Goal: Communication & Community: Answer question/provide support

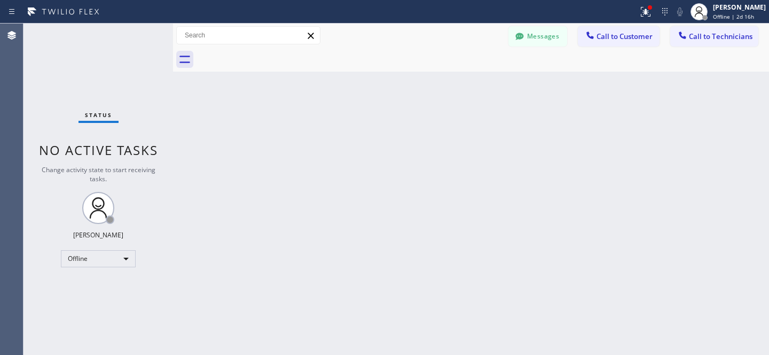
scroll to position [1729, 0]
click at [548, 39] on button "Messages" at bounding box center [538, 36] width 59 height 20
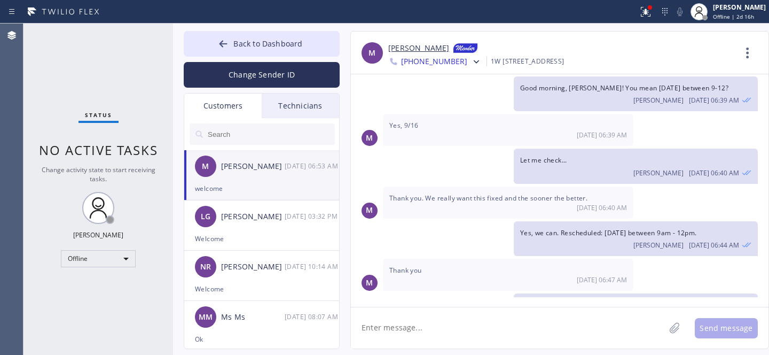
click at [251, 134] on input "text" at bounding box center [271, 133] width 128 height 21
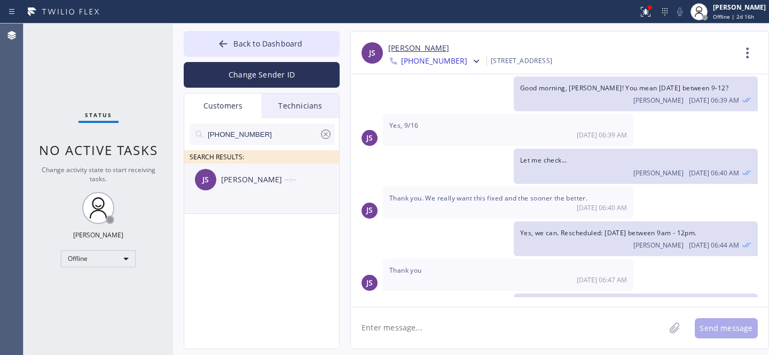
click at [244, 189] on div "JS [PERSON_NAME] --:--" at bounding box center [262, 180] width 156 height 32
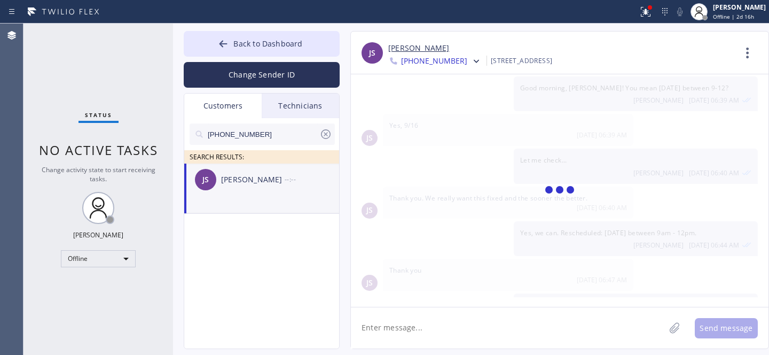
scroll to position [0, 0]
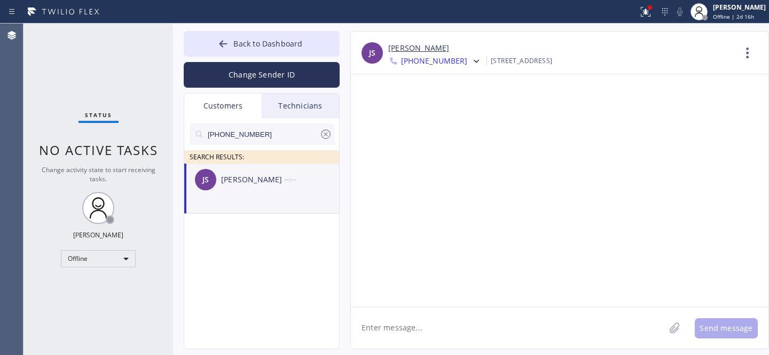
drag, startPoint x: 420, startPoint y: 325, endPoint x: 426, endPoint y: 317, distance: 10.3
click at [420, 325] on textarea at bounding box center [508, 327] width 314 height 41
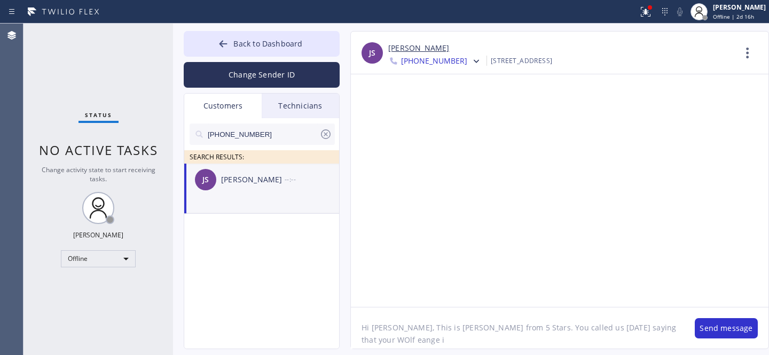
click at [619, 330] on textarea "Hi [PERSON_NAME], This is [PERSON_NAME] from 5 Stars. You called us [DATE] sayi…" at bounding box center [517, 327] width 333 height 41
click at [623, 329] on textarea "Hi [PERSON_NAME], This is [PERSON_NAME] from 5 Stars. You called us [DATE] sayi…" at bounding box center [517, 327] width 333 height 41
click at [650, 331] on textarea "Hi [PERSON_NAME], This is [PERSON_NAME] from 5 Stars. You called us [DATE] sayi…" at bounding box center [517, 327] width 333 height 41
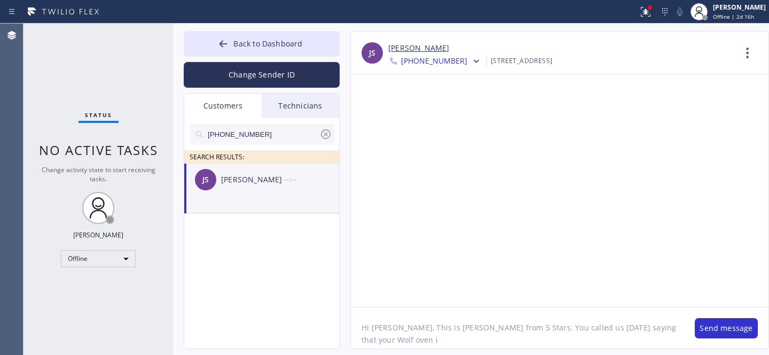
click at [668, 323] on textarea "Hi [PERSON_NAME], This is [PERSON_NAME] from 5 Stars. You called us [DATE] sayi…" at bounding box center [517, 327] width 333 height 41
click at [474, 338] on textarea "Hi [PERSON_NAME], This is [PERSON_NAME] from 5 Stars. You called us [DATE] sayi…" at bounding box center [517, 327] width 333 height 41
drag, startPoint x: 474, startPoint y: 338, endPoint x: 519, endPoint y: 331, distance: 45.9
click at [474, 337] on textarea "Hi [PERSON_NAME], This is [PERSON_NAME] from 5 Stars. You called us [DATE] sayi…" at bounding box center [517, 327] width 333 height 41
click at [472, 338] on textarea "Hi [PERSON_NAME], This is [PERSON_NAME] from 5 Stars. You called us [DATE] sayi…" at bounding box center [517, 327] width 333 height 41
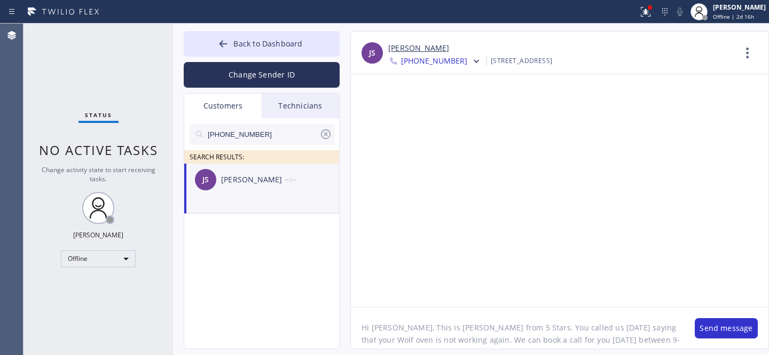
click at [472, 338] on textarea "Hi [PERSON_NAME], This is [PERSON_NAME] from 5 Stars. You called us [DATE] sayi…" at bounding box center [517, 327] width 333 height 41
click at [508, 340] on textarea "Hi [PERSON_NAME], This is [PERSON_NAME] from 5 Stars. You called us [DATE] sayi…" at bounding box center [517, 327] width 333 height 41
drag, startPoint x: 646, startPoint y: 344, endPoint x: 664, endPoint y: 341, distance: 17.8
click at [649, 344] on textarea "Hi [PERSON_NAME], This is [PERSON_NAME] from 5 Stars. You called us [DATE] sayi…" at bounding box center [517, 327] width 333 height 41
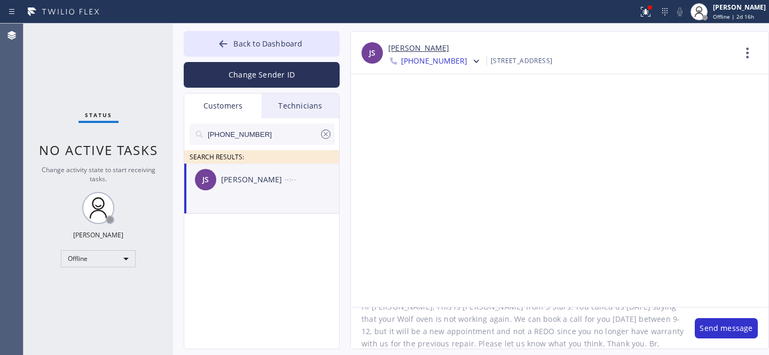
click at [470, 318] on textarea "Hi [PERSON_NAME], This is [PERSON_NAME] from 5 Stars. You called us [DATE] sayi…" at bounding box center [517, 327] width 333 height 41
click at [501, 319] on textarea "Hi [PERSON_NAME], This is [PERSON_NAME] from 5 Stars. You called us [DATE] sayi…" at bounding box center [517, 327] width 333 height 41
drag, startPoint x: 614, startPoint y: 321, endPoint x: 670, endPoint y: 336, distance: 57.5
click at [614, 321] on textarea "Hi [PERSON_NAME], This is [PERSON_NAME] from 5 Stars. You called us [DATE] sayi…" at bounding box center [517, 327] width 333 height 41
click at [499, 320] on textarea "Hi [PERSON_NAME], This is [PERSON_NAME] from 5 Stars. You called us [DATE] sayi…" at bounding box center [517, 327] width 333 height 41
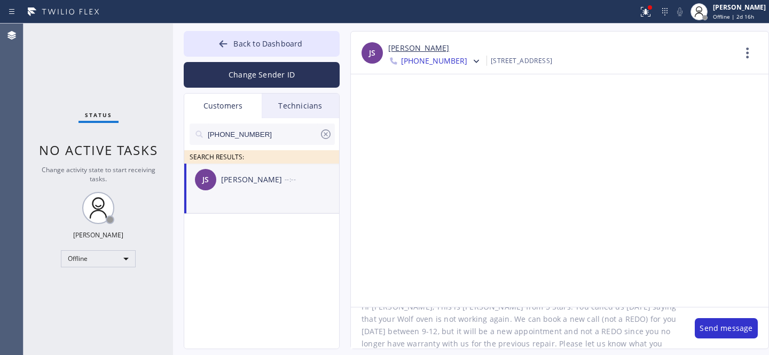
drag, startPoint x: 534, startPoint y: 333, endPoint x: 361, endPoint y: 333, distance: 173.7
click at [363, 333] on textarea "Hi [PERSON_NAME], This is [PERSON_NAME] from 5 Stars. You called us [DATE] sayi…" at bounding box center [517, 327] width 333 height 41
click at [522, 334] on textarea "Hi [PERSON_NAME], This is [PERSON_NAME] from 5 Stars. You called us [DATE] sayi…" at bounding box center [517, 327] width 333 height 41
click at [522, 331] on textarea "Hi [PERSON_NAME], This is [PERSON_NAME] from 5 Stars. You called us [DATE] sayi…" at bounding box center [517, 327] width 333 height 41
click at [521, 331] on textarea "Hi [PERSON_NAME], This is [PERSON_NAME] from 5 Stars. You called us [DATE] sayi…" at bounding box center [517, 327] width 333 height 41
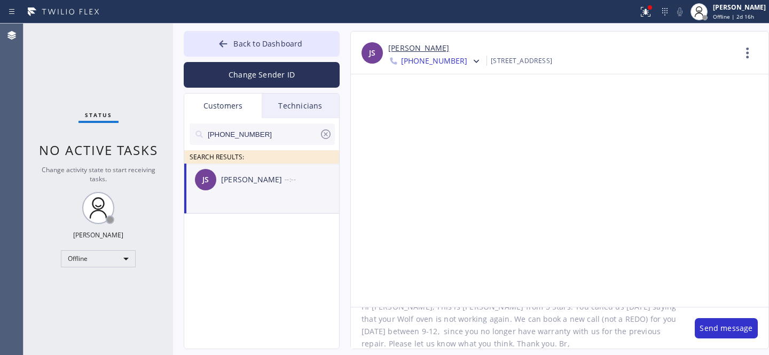
click at [520, 331] on textarea "Hi [PERSON_NAME], This is [PERSON_NAME] from 5 Stars. You called us [DATE] sayi…" at bounding box center [517, 327] width 333 height 41
click at [519, 331] on textarea "Hi [PERSON_NAME], This is [PERSON_NAME] from 5 Stars. You called us [DATE] sayi…" at bounding box center [517, 327] width 333 height 41
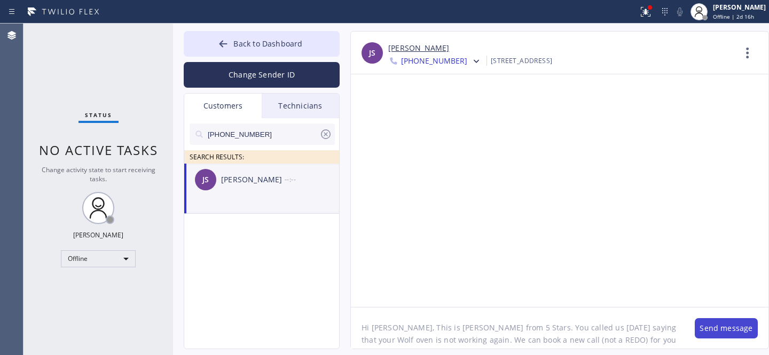
type textarea "Hi [PERSON_NAME], This is [PERSON_NAME] from 5 Stars. You called us [DATE] sayi…"
click at [712, 324] on button "Send message" at bounding box center [726, 328] width 63 height 20
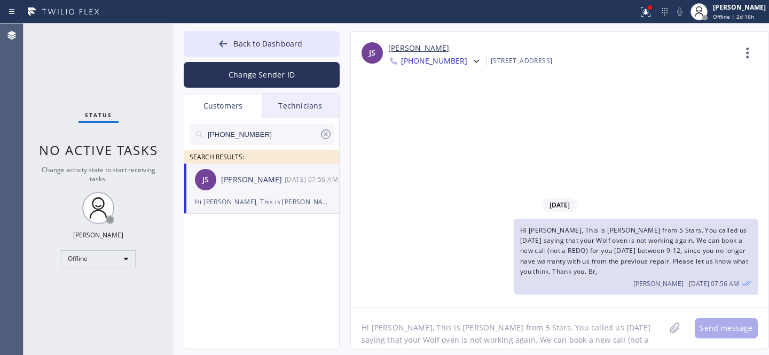
click at [326, 135] on icon at bounding box center [326, 134] width 13 height 13
drag, startPoint x: 275, startPoint y: 44, endPoint x: 282, endPoint y: 46, distance: 7.3
click at [275, 43] on span "Back to Dashboard" at bounding box center [268, 43] width 69 height 10
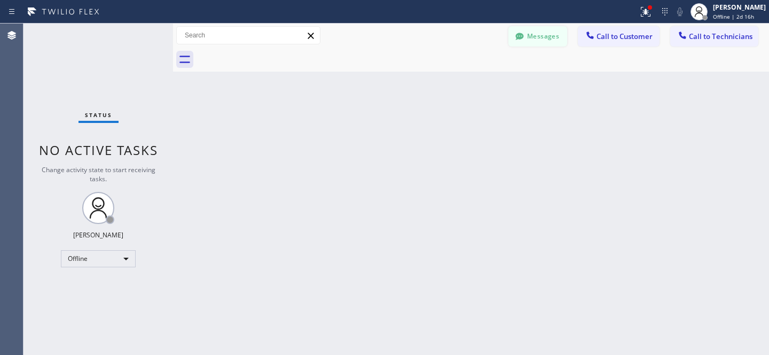
click at [530, 40] on button "Messages" at bounding box center [538, 36] width 59 height 20
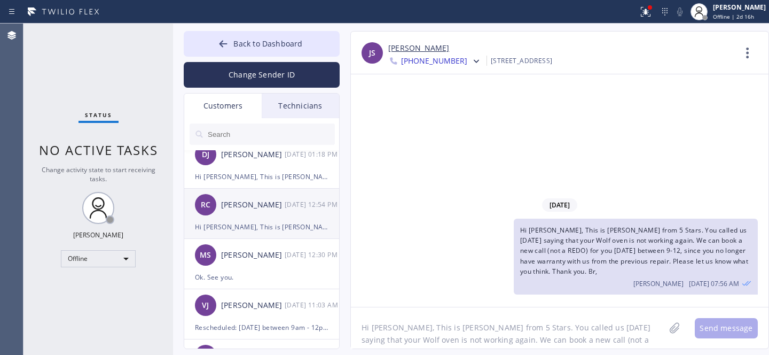
scroll to position [362, 0]
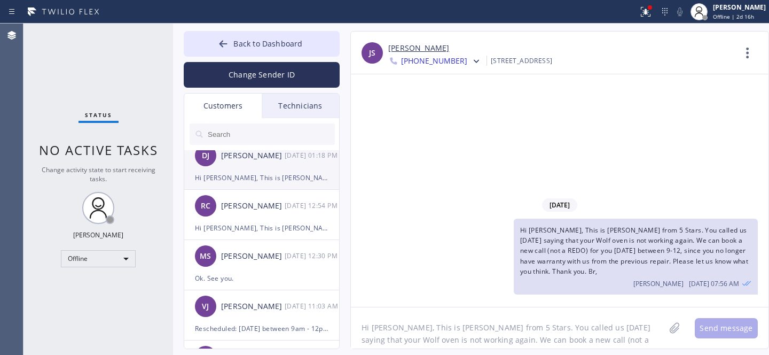
click at [243, 175] on div "Hi [PERSON_NAME], This is [PERSON_NAME] from 5 Stars. Unfortunately, our techni…" at bounding box center [262, 178] width 134 height 12
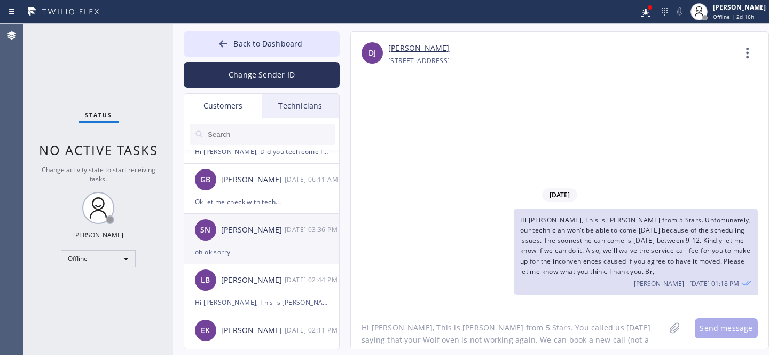
scroll to position [899, 0]
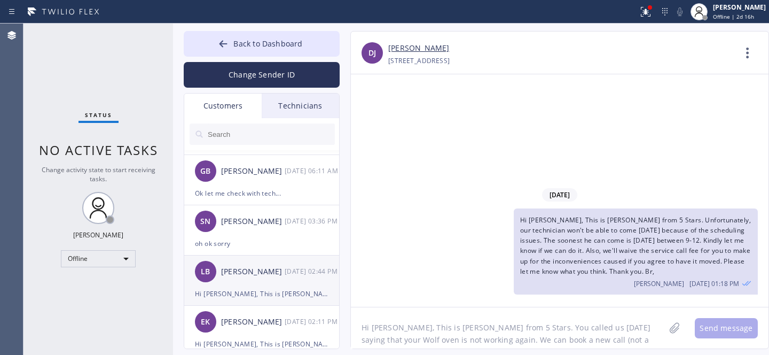
click at [267, 280] on div "LB [PERSON_NAME] [DATE] 02:44 PM" at bounding box center [262, 271] width 156 height 32
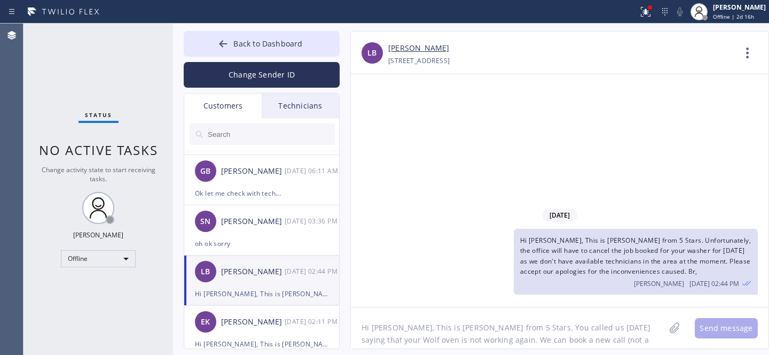
click at [281, 130] on input "text" at bounding box center [271, 133] width 128 height 21
click at [632, 254] on span "Hi [PERSON_NAME], This is [PERSON_NAME] from 5 Stars. Unfortunately, the office…" at bounding box center [635, 256] width 231 height 40
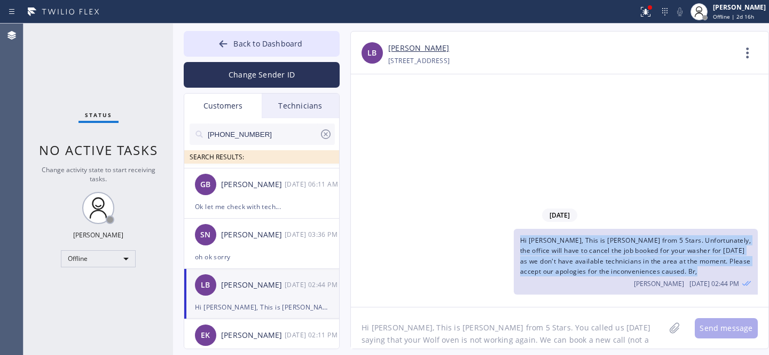
click at [632, 254] on span "Hi [PERSON_NAME], This is [PERSON_NAME] from 5 Stars. Unfortunately, the office…" at bounding box center [635, 256] width 231 height 40
copy span "Hi [PERSON_NAME], This is [PERSON_NAME] from 5 Stars. Unfortunately, the office…"
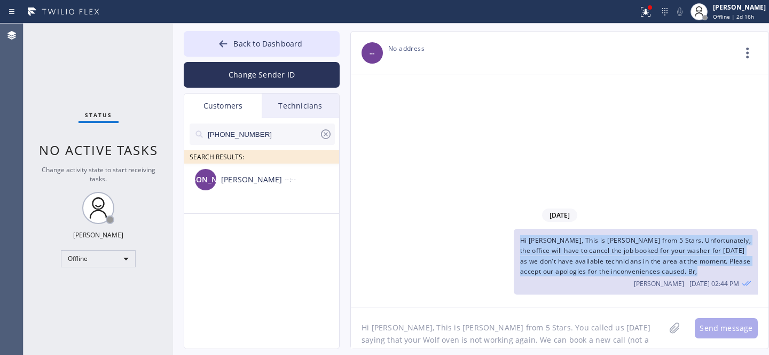
scroll to position [0, 0]
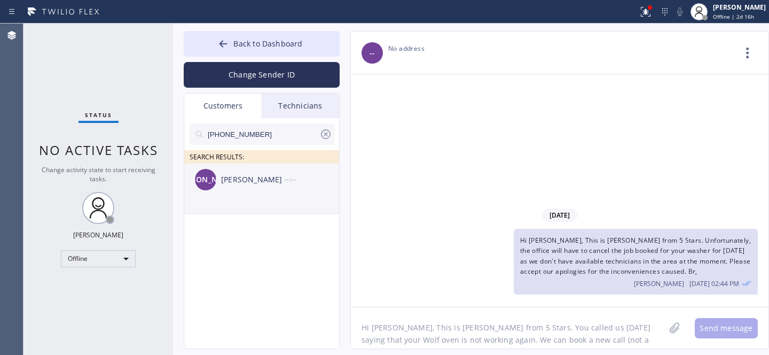
click at [282, 175] on div "[PERSON_NAME]" at bounding box center [253, 180] width 64 height 12
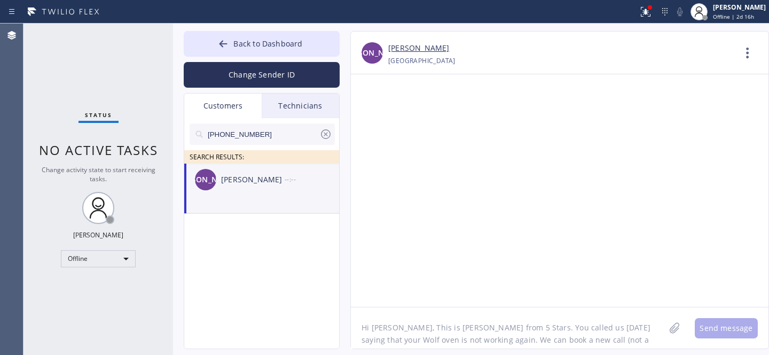
click at [443, 321] on textarea "Hi [PERSON_NAME], This is [PERSON_NAME] from 5 Stars. You called us [DATE] sayi…" at bounding box center [508, 327] width 314 height 41
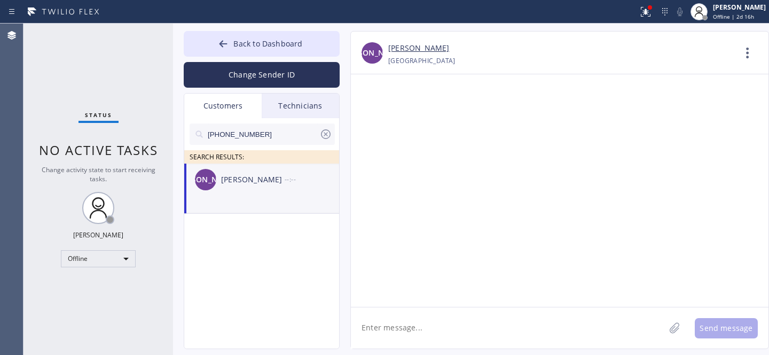
paste textarea "Hi [PERSON_NAME], This is [PERSON_NAME] from 5 Stars. Unfortunately, the office…"
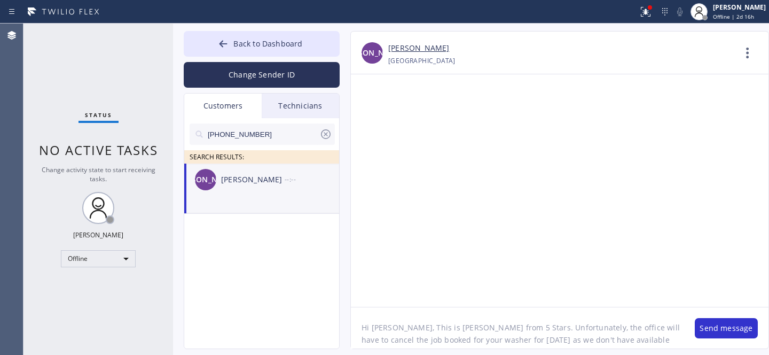
click at [377, 328] on textarea "Hi [PERSON_NAME], This is [PERSON_NAME] from 5 Stars. Unfortunately, the office…" at bounding box center [517, 327] width 333 height 41
click at [431, 336] on textarea "Hi [PERSON_NAME], This is [PERSON_NAME] from 5 Stars. Unfortunately, the office…" at bounding box center [517, 327] width 333 height 41
click at [430, 336] on textarea "Hi [PERSON_NAME], This is [PERSON_NAME] from 5 Stars. Unfortunately, the office…" at bounding box center [517, 327] width 333 height 41
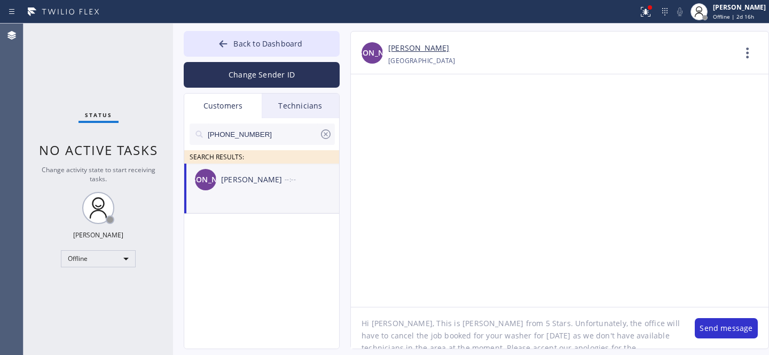
paste textarea "Kitchen Aid"
drag, startPoint x: 511, startPoint y: 334, endPoint x: 474, endPoint y: 339, distance: 37.2
click at [463, 333] on textarea "Hi [PERSON_NAME], This is [PERSON_NAME] from 5 Stars. Unfortunately, the office…" at bounding box center [517, 327] width 333 height 41
click at [379, 330] on textarea "Hi [PERSON_NAME], This is [PERSON_NAME] from 5 Stars. Unfortunately, the office…" at bounding box center [517, 327] width 333 height 41
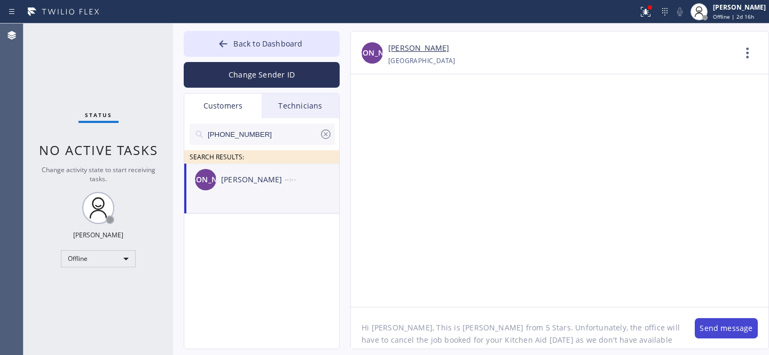
type textarea "Hi [PERSON_NAME], This is [PERSON_NAME] from 5 Stars. Unfortunately, the office…"
drag, startPoint x: 706, startPoint y: 330, endPoint x: 723, endPoint y: 307, distance: 28.5
click at [706, 329] on button "Send message" at bounding box center [726, 328] width 63 height 20
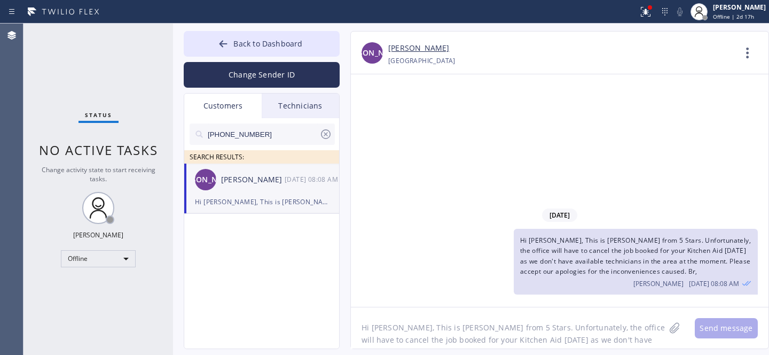
click at [329, 134] on icon at bounding box center [326, 134] width 13 height 13
click at [267, 56] on div "Back to Dashboard Change Sender ID Customers Technicians SEARCH RESULTS: [PERSO…" at bounding box center [262, 190] width 156 height 318
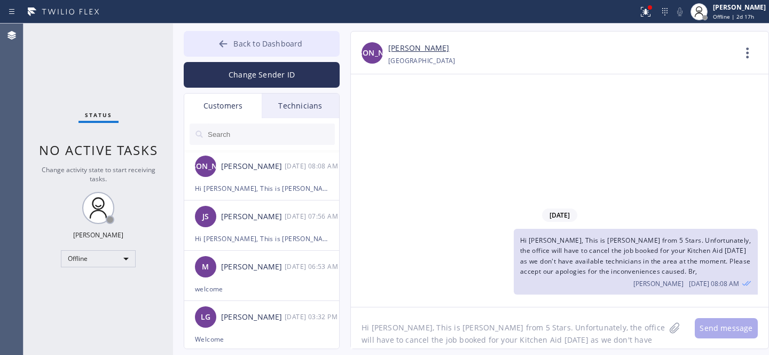
click at [236, 49] on button "Back to Dashboard" at bounding box center [262, 44] width 156 height 26
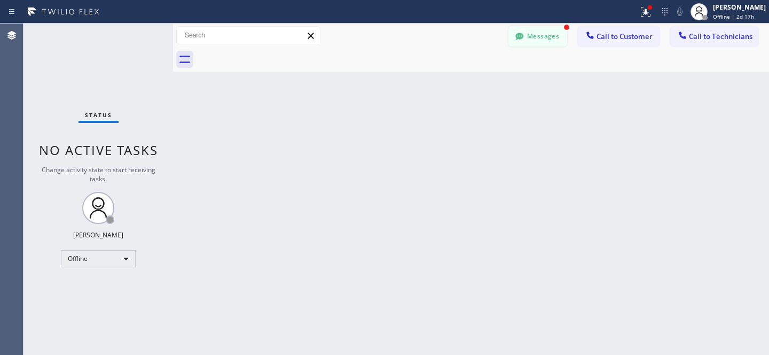
drag, startPoint x: 497, startPoint y: 26, endPoint x: 517, endPoint y: 29, distance: 20.6
click at [504, 28] on div "Messages Call to Customer Call to Technicians Outbound call Location Search loc…" at bounding box center [471, 36] width 596 height 24
drag, startPoint x: 524, startPoint y: 32, endPoint x: 267, endPoint y: 212, distance: 314.6
click at [524, 32] on icon at bounding box center [520, 36] width 11 height 11
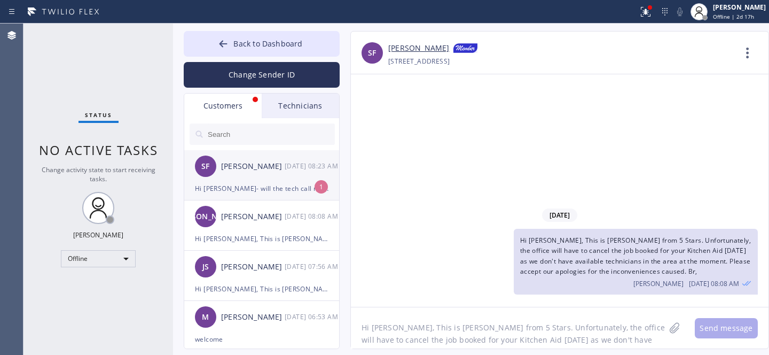
click at [260, 176] on div "SF [PERSON_NAME] [DATE] 08:23 AM" at bounding box center [262, 166] width 156 height 32
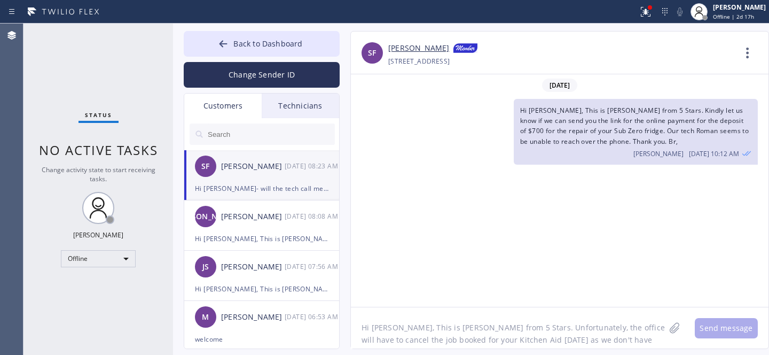
scroll to position [953, 0]
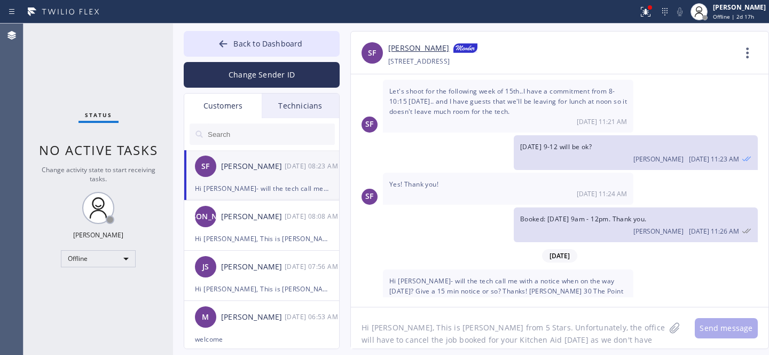
click at [403, 47] on link "[PERSON_NAME]" at bounding box center [418, 48] width 61 height 13
click at [449, 325] on textarea "Hi [PERSON_NAME], This is [PERSON_NAME] from 5 Stars. Unfortunately, the office…" at bounding box center [508, 327] width 314 height 41
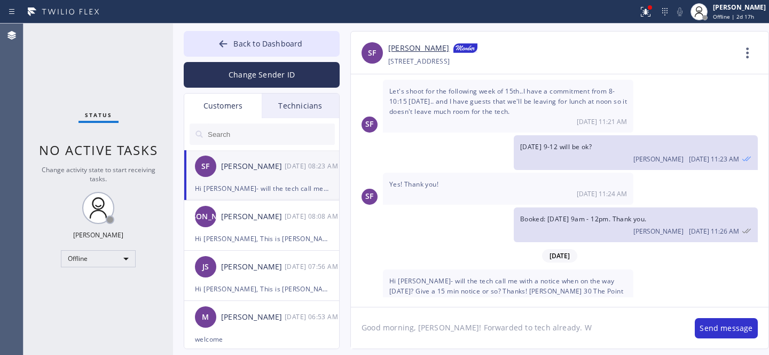
type textarea "Good morning, [PERSON_NAME]! Forwarded to tech already."
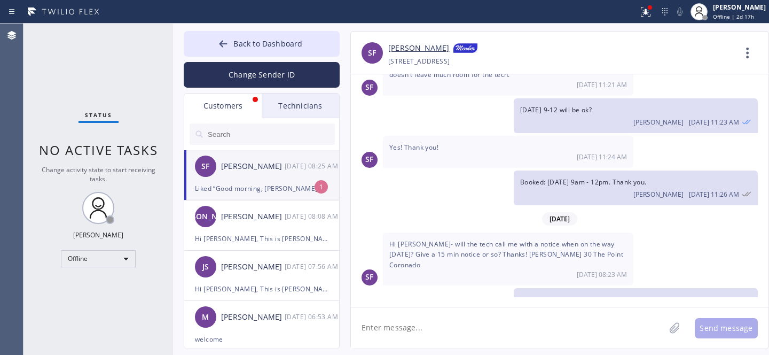
scroll to position [1025, 0]
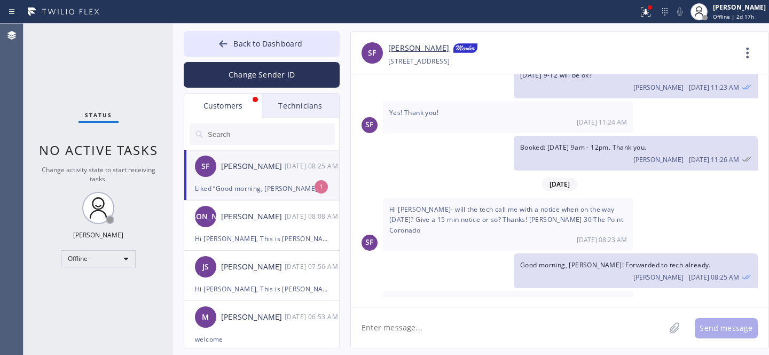
click at [262, 183] on div "Liked “Good morning, [PERSON_NAME]! Forwarded to tech already.”" at bounding box center [262, 188] width 134 height 12
click at [229, 43] on icon at bounding box center [223, 43] width 11 height 11
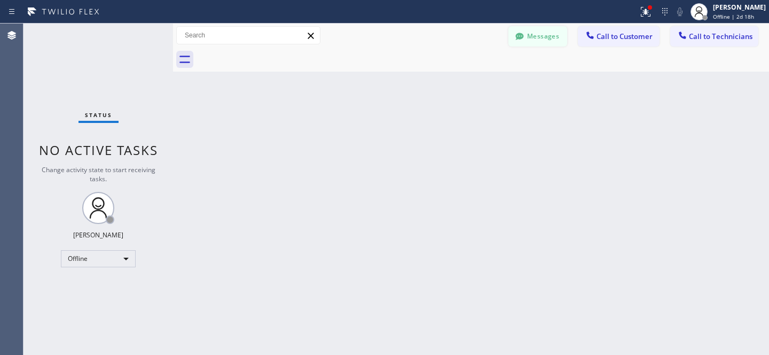
click at [552, 40] on button "Messages" at bounding box center [538, 36] width 59 height 20
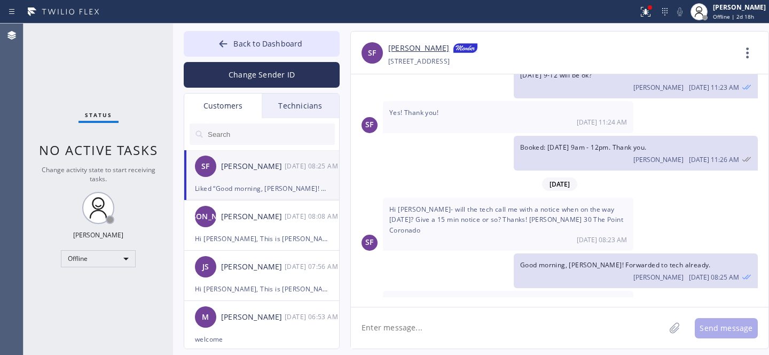
click at [254, 140] on input "text" at bounding box center [271, 133] width 128 height 21
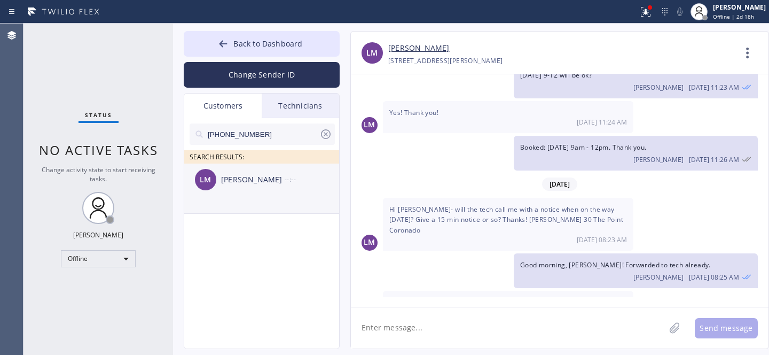
click at [248, 187] on div "[PERSON_NAME] --:--" at bounding box center [262, 180] width 156 height 32
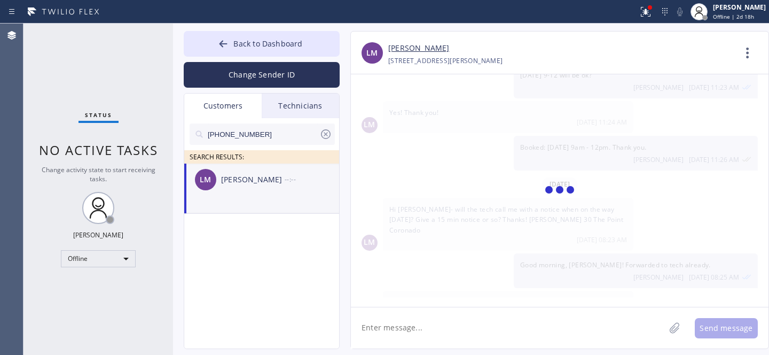
scroll to position [0, 0]
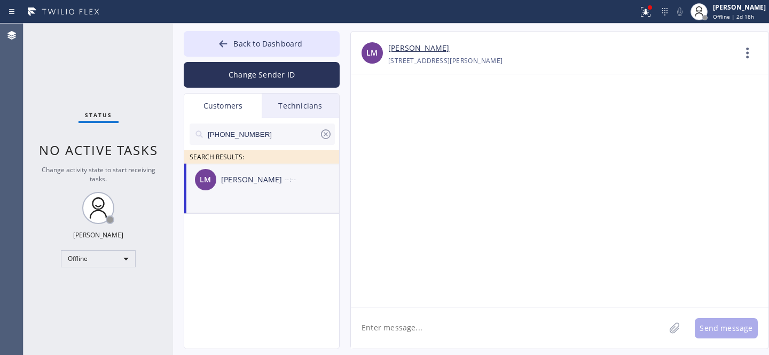
click at [422, 318] on textarea at bounding box center [508, 327] width 314 height 41
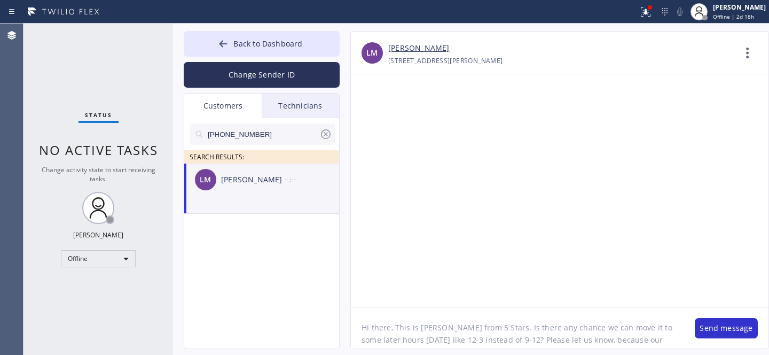
drag, startPoint x: 596, startPoint y: 339, endPoint x: 563, endPoint y: 340, distance: 33.1
click at [563, 340] on textarea "Hi there, This is [PERSON_NAME] from 5 Stars. Is there any chance we can move i…" at bounding box center [517, 327] width 333 height 41
click at [633, 344] on textarea "Hi there, This is [PERSON_NAME] from 5 Stars. Is there any chance we can move i…" at bounding box center [517, 327] width 333 height 41
type textarea "Hi there, This is [PERSON_NAME] from 5 Stars. Is there any chance we can move i…"
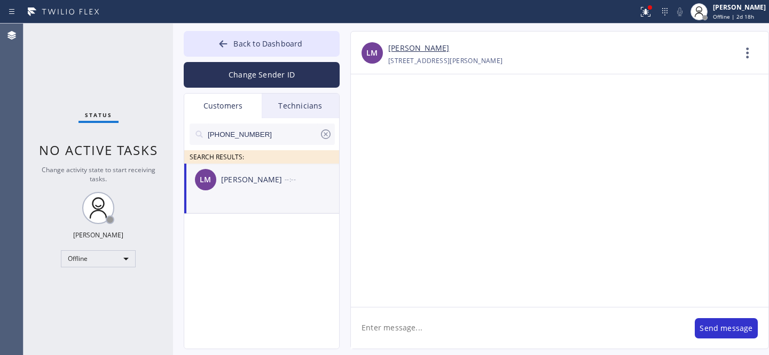
scroll to position [0, 0]
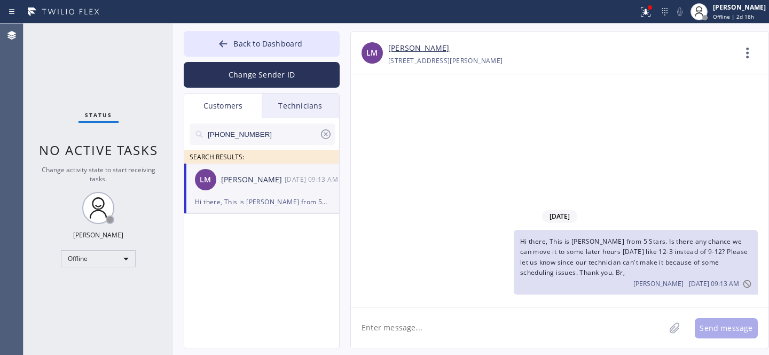
click at [322, 130] on icon at bounding box center [326, 134] width 13 height 13
click at [261, 42] on span "Back to Dashboard" at bounding box center [268, 43] width 69 height 10
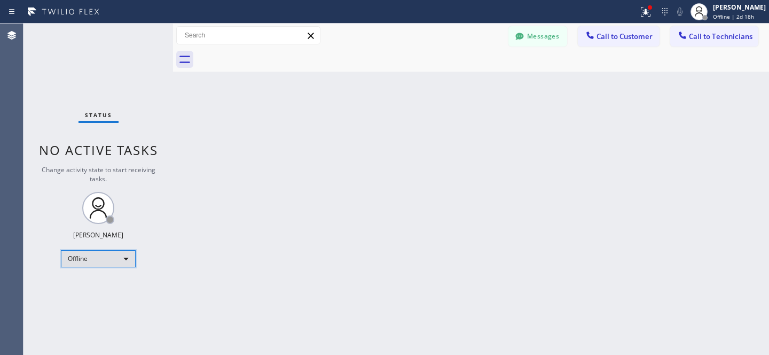
click at [112, 255] on div "Offline" at bounding box center [98, 258] width 75 height 17
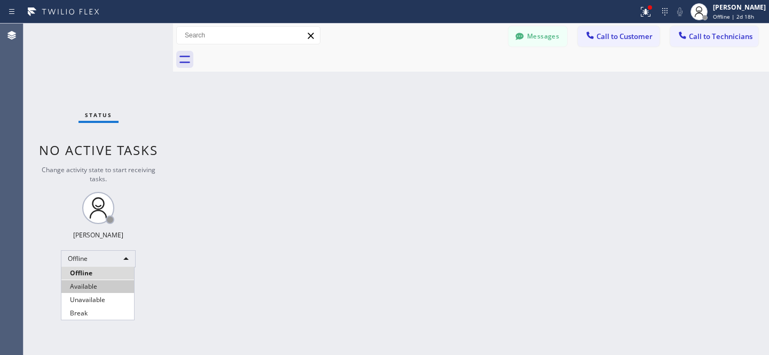
click at [79, 282] on li "Available" at bounding box center [97, 286] width 73 height 13
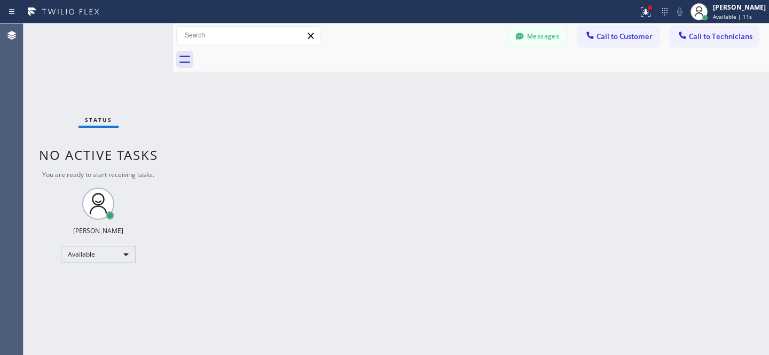
click at [617, 32] on span "Call to Customer" at bounding box center [625, 37] width 56 height 10
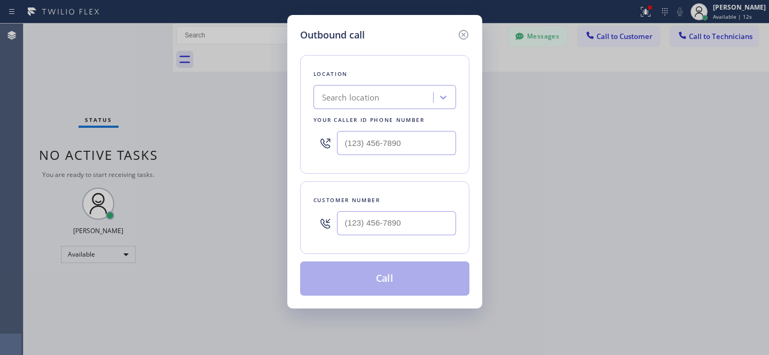
click at [416, 211] on div at bounding box center [396, 223] width 119 height 35
click at [415, 218] on input "(___) ___-____" at bounding box center [396, 223] width 119 height 24
paste input "408) 264-9682"
type input "[PHONE_NUMBER]"
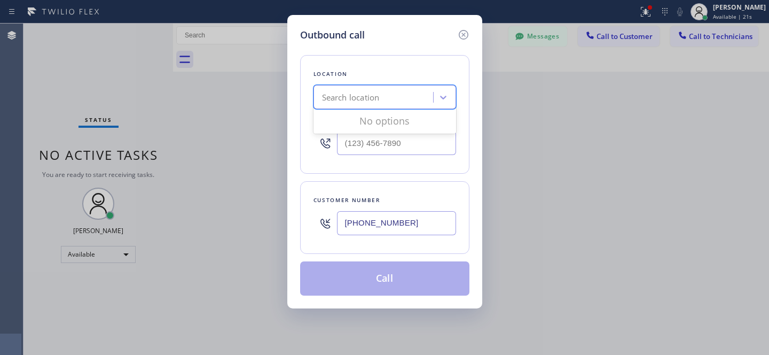
click at [376, 98] on div "Search location" at bounding box center [351, 97] width 58 height 12
paste input "Red Apple Appliance Repair [GEOGRAPHIC_DATA][PERSON_NAME]"
type input "Red Apple Appliance Repair [GEOGRAPHIC_DATA][PERSON_NAME]"
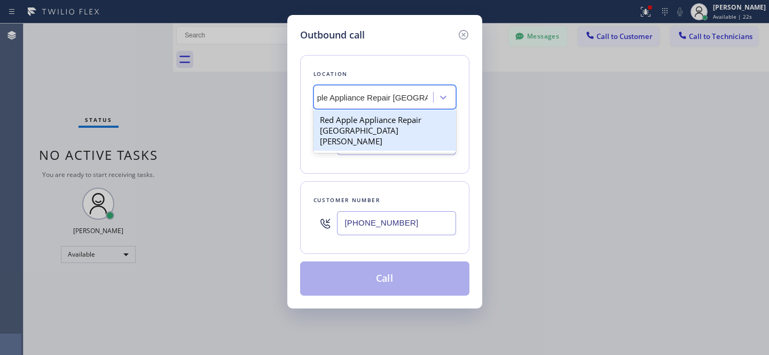
click at [382, 123] on div "Red Apple Appliance Repair [GEOGRAPHIC_DATA][PERSON_NAME]" at bounding box center [385, 130] width 143 height 41
type input "[PHONE_NUMBER]"
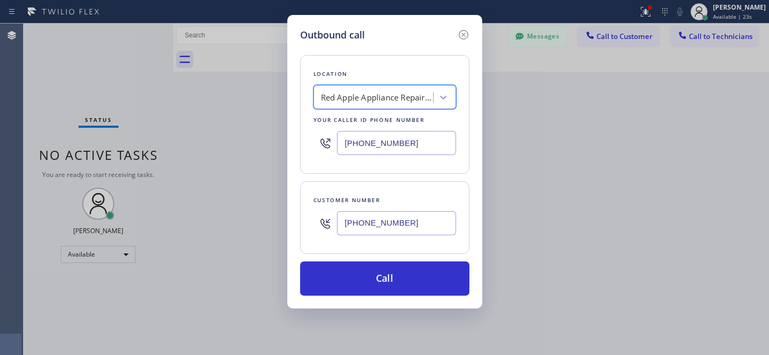
scroll to position [0, 1]
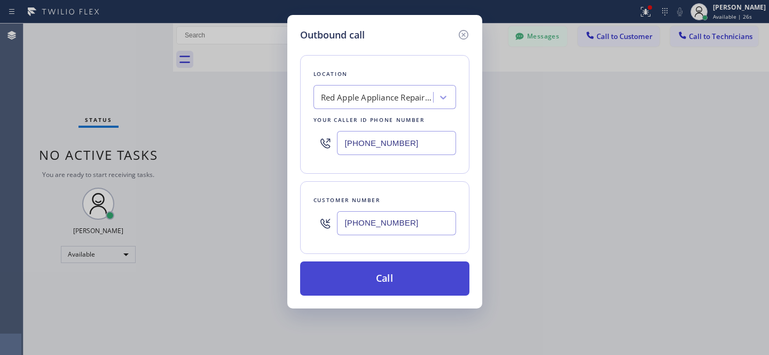
click at [381, 268] on button "Call" at bounding box center [384, 278] width 169 height 34
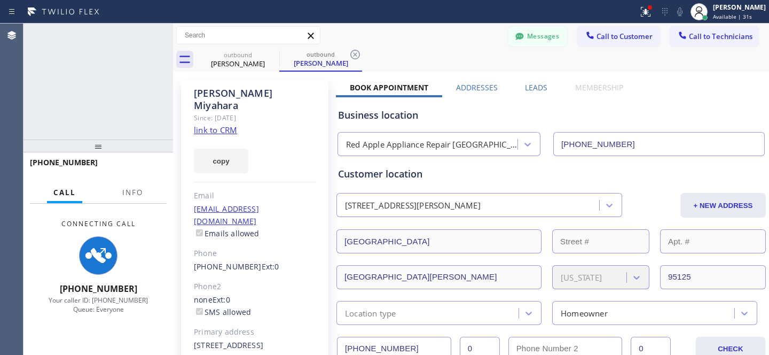
type input "[PHONE_NUMBER]"
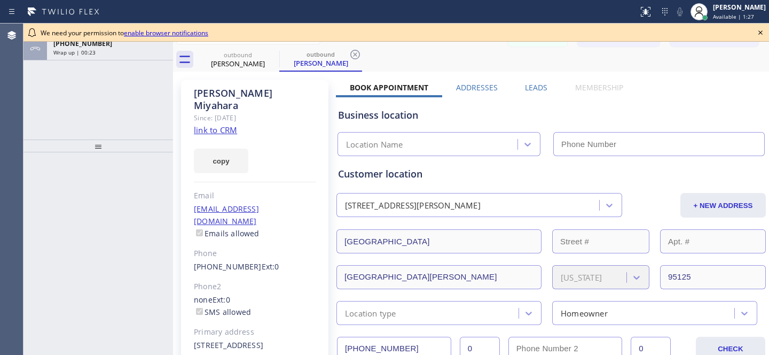
click at [758, 30] on icon at bounding box center [760, 32] width 13 height 13
type input "[PHONE_NUMBER]"
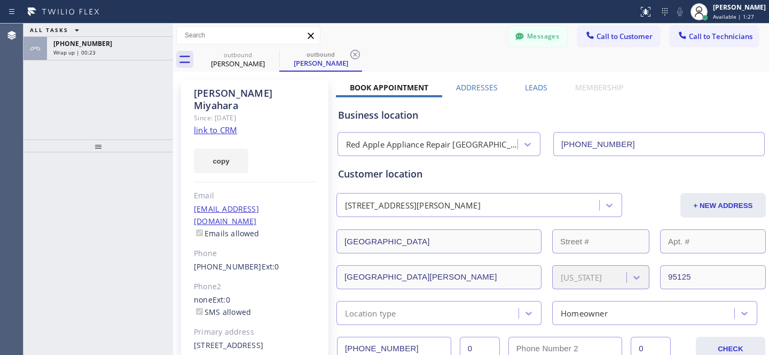
type input "[PHONE_NUMBER]"
click at [220, 261] on link "[PHONE_NUMBER]" at bounding box center [228, 266] width 68 height 10
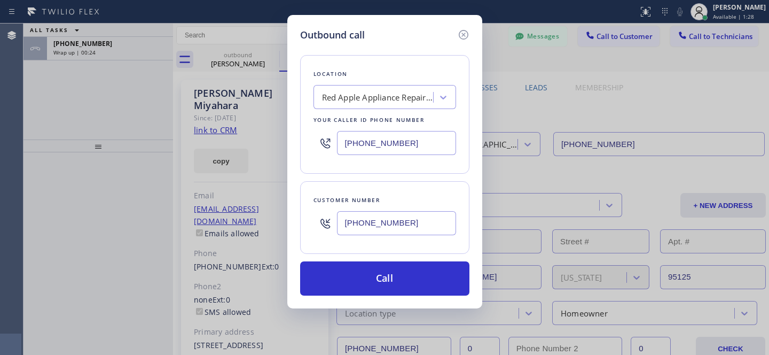
type input "[PHONE_NUMBER]"
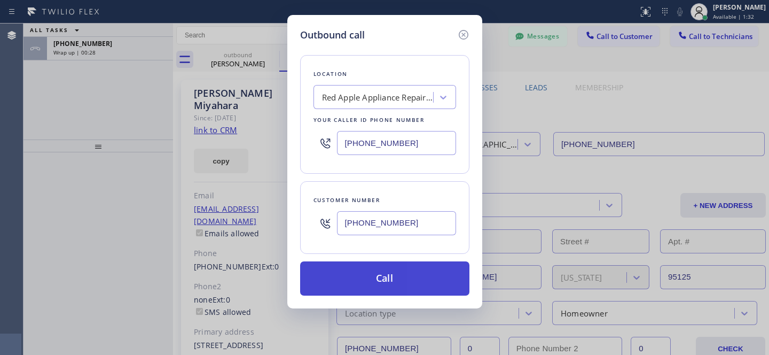
drag, startPoint x: 404, startPoint y: 277, endPoint x: 411, endPoint y: 277, distance: 6.4
click at [404, 277] on button "Call" at bounding box center [384, 278] width 169 height 34
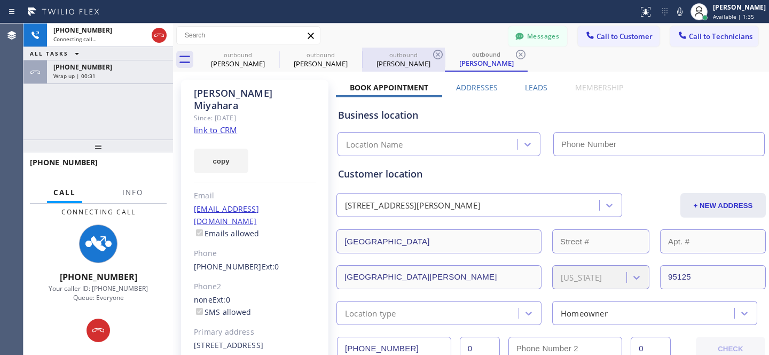
type input "[PHONE_NUMBER]"
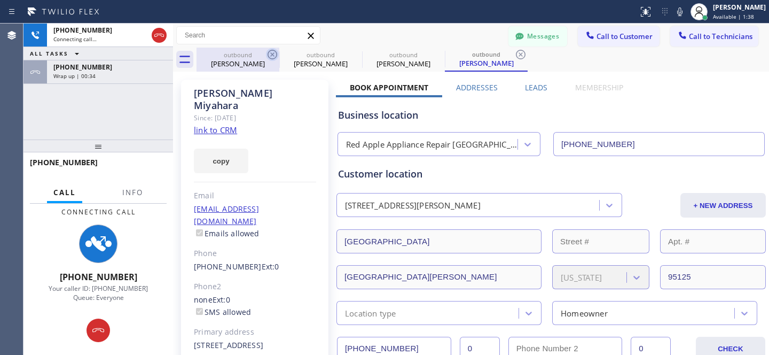
click at [274, 54] on icon at bounding box center [272, 54] width 13 height 13
click at [0, 0] on icon at bounding box center [0, 0] width 0 height 0
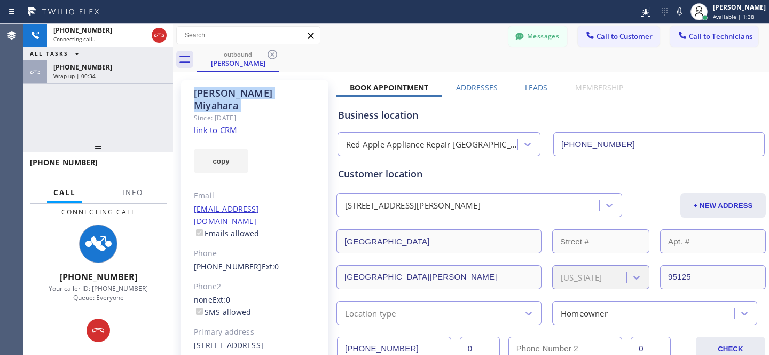
click at [274, 54] on icon at bounding box center [272, 54] width 13 height 13
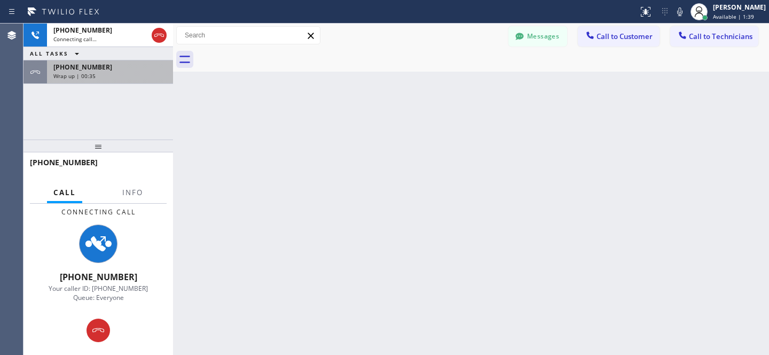
click at [113, 69] on div "[PHONE_NUMBER]" at bounding box center [109, 67] width 113 height 9
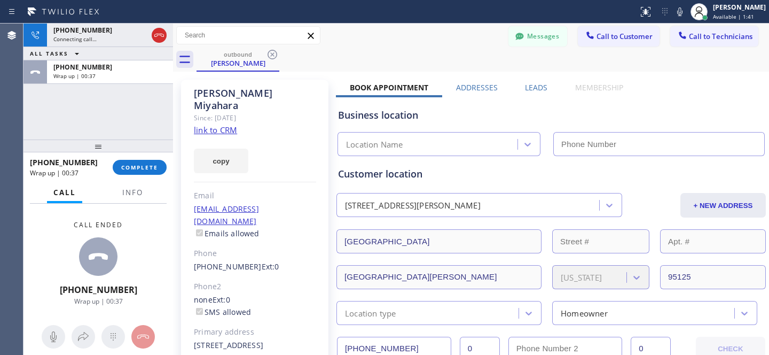
type input "[PHONE_NUMBER]"
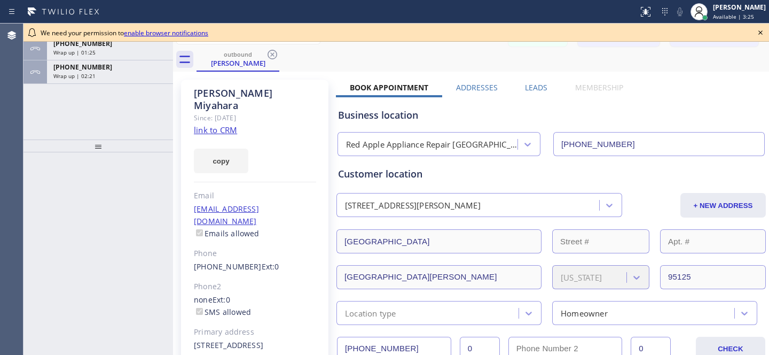
type input "[PHONE_NUMBER]"
click at [758, 31] on icon at bounding box center [760, 32] width 13 height 13
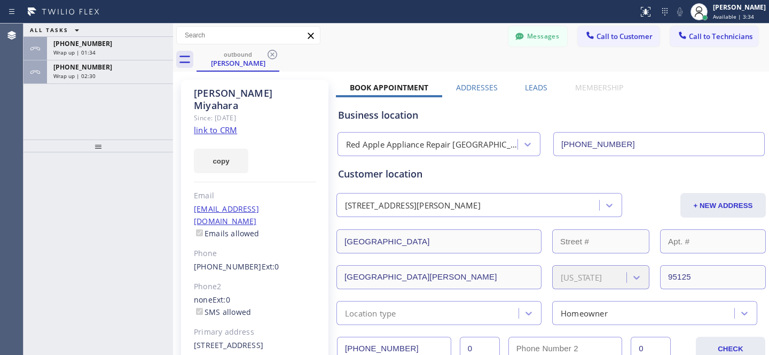
drag, startPoint x: 228, startPoint y: 240, endPoint x: 279, endPoint y: 234, distance: 52.2
click at [228, 261] on link "[PHONE_NUMBER]" at bounding box center [228, 266] width 68 height 10
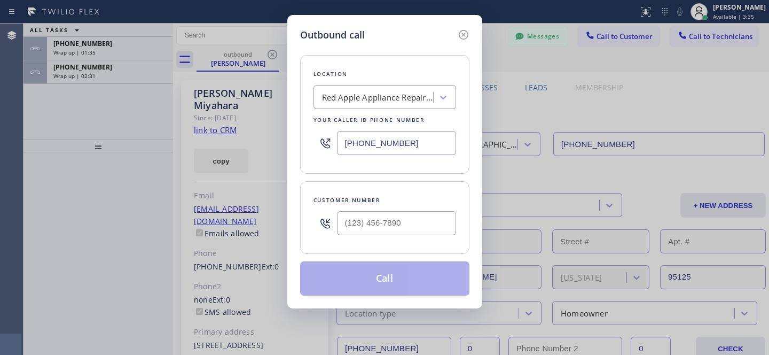
type input "[PHONE_NUMBER]"
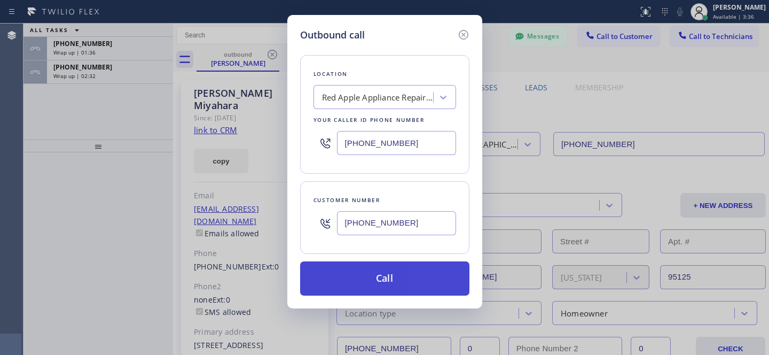
click at [416, 278] on button "Call" at bounding box center [384, 278] width 169 height 34
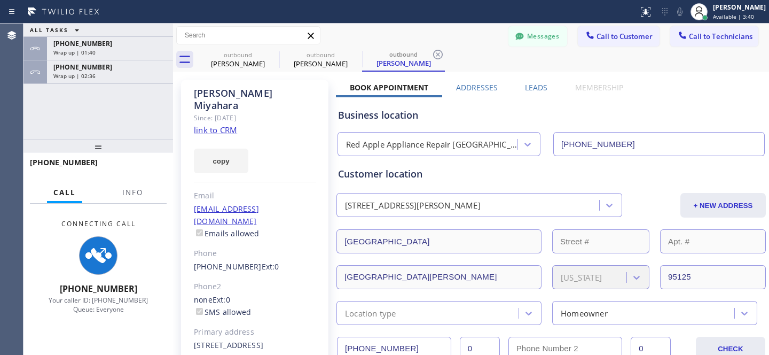
type input "[PHONE_NUMBER]"
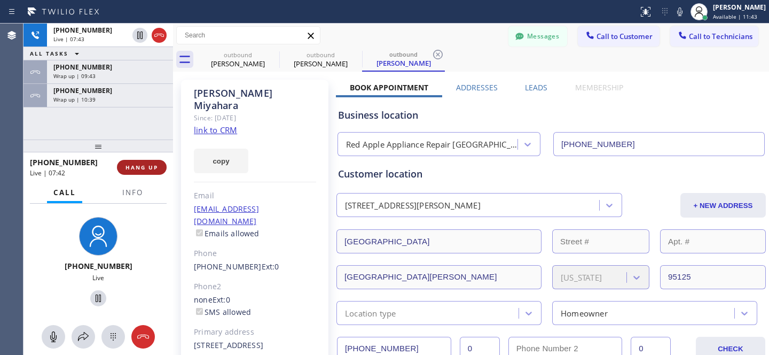
click at [149, 165] on span "HANG UP" at bounding box center [142, 167] width 33 height 7
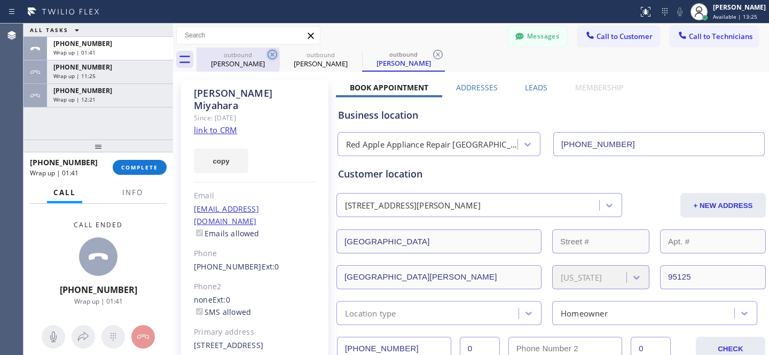
click at [272, 53] on icon at bounding box center [272, 54] width 13 height 13
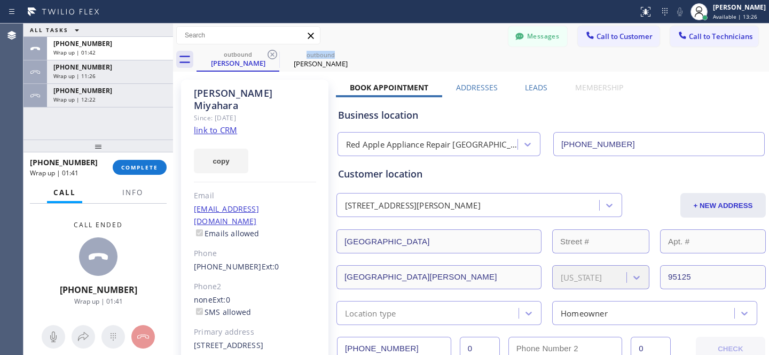
click at [272, 53] on icon at bounding box center [272, 54] width 13 height 13
click at [0, 0] on icon at bounding box center [0, 0] width 0 height 0
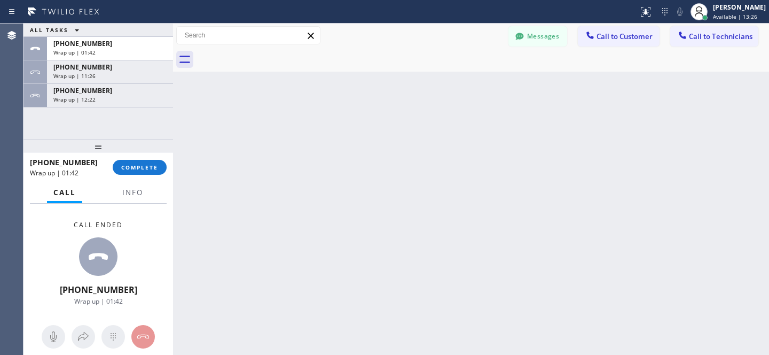
click at [272, 53] on div at bounding box center [483, 60] width 573 height 24
click at [150, 165] on span "COMPLETE" at bounding box center [139, 167] width 37 height 7
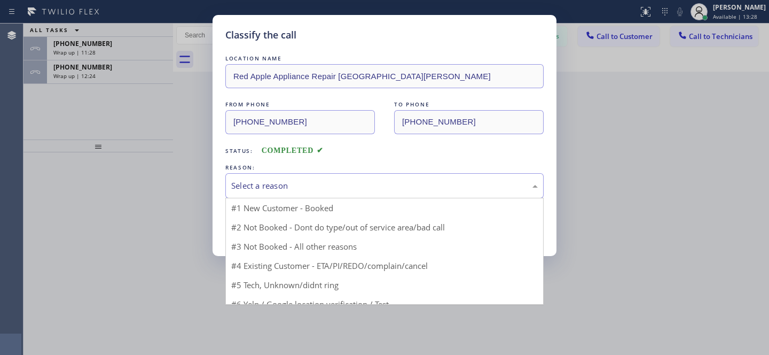
click at [283, 184] on div "Select a reason" at bounding box center [384, 186] width 307 height 12
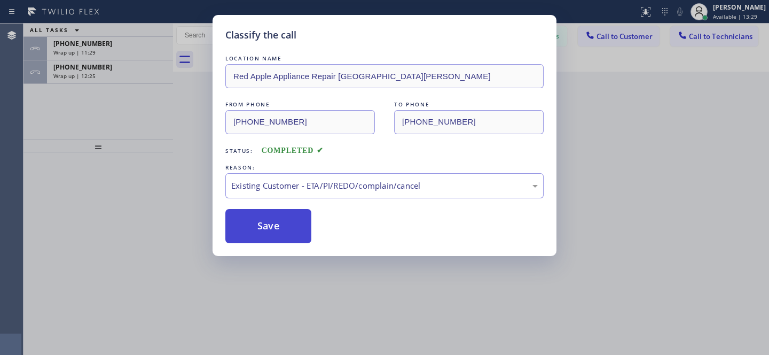
click at [278, 227] on button "Save" at bounding box center [268, 226] width 86 height 34
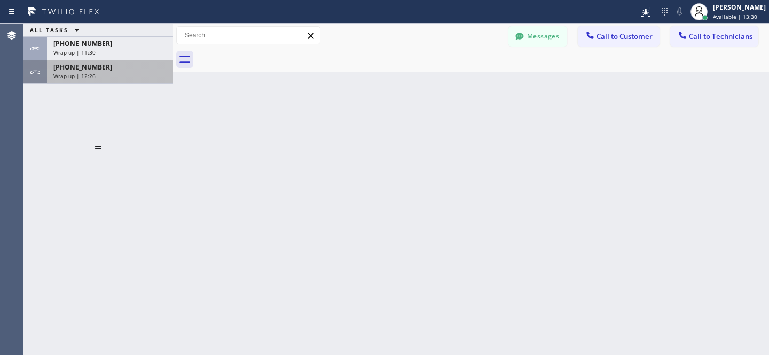
click at [131, 67] on div "[PHONE_NUMBER]" at bounding box center [109, 67] width 113 height 9
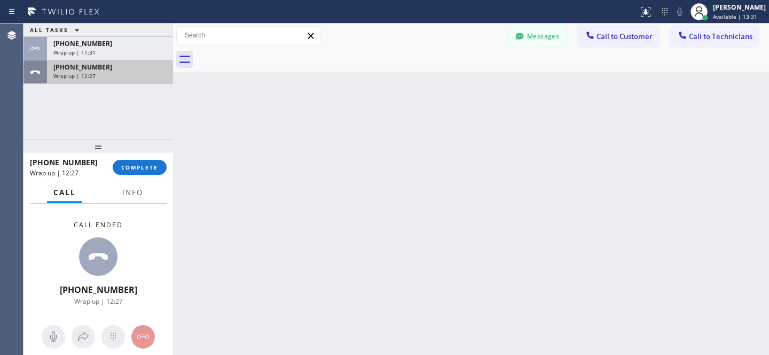
click at [144, 164] on span "COMPLETE" at bounding box center [139, 167] width 37 height 7
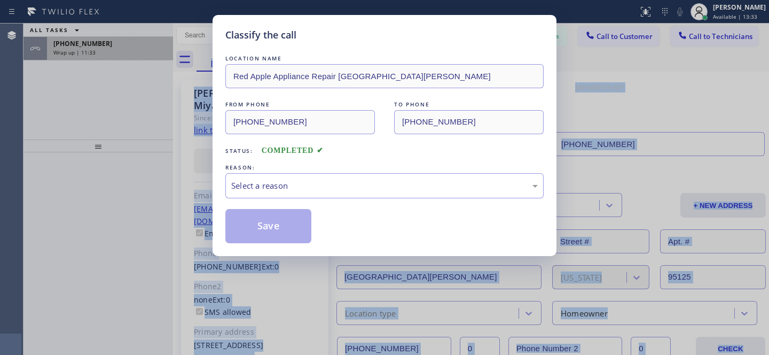
type input "[PHONE_NUMBER]"
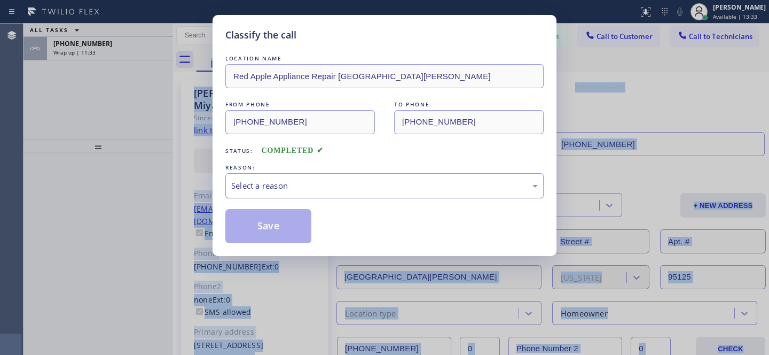
click at [354, 192] on div "Select a reason" at bounding box center [384, 186] width 307 height 12
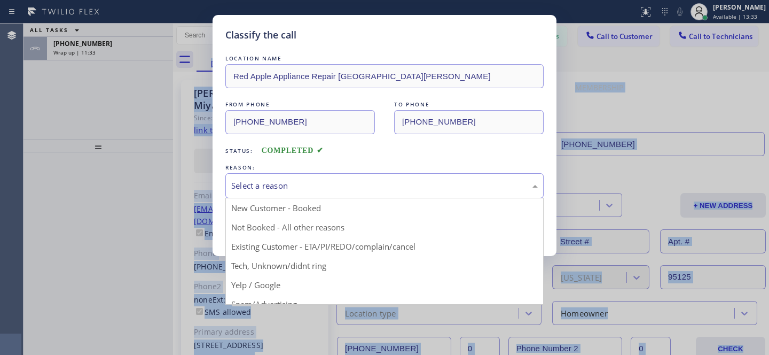
drag, startPoint x: 339, startPoint y: 240, endPoint x: 295, endPoint y: 220, distance: 47.8
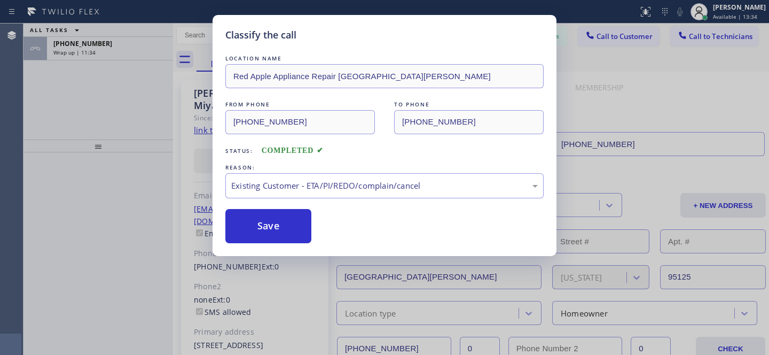
drag, startPoint x: 295, startPoint y: 220, endPoint x: 346, endPoint y: 235, distance: 52.8
click at [302, 222] on button "Save" at bounding box center [268, 226] width 86 height 34
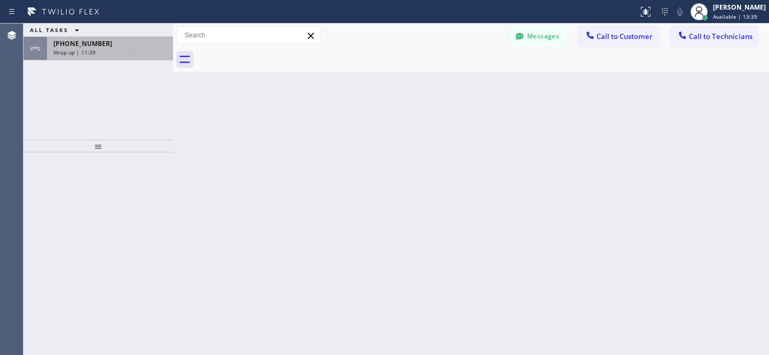
click at [108, 55] on div "Wrap up | 11:39" at bounding box center [109, 52] width 113 height 7
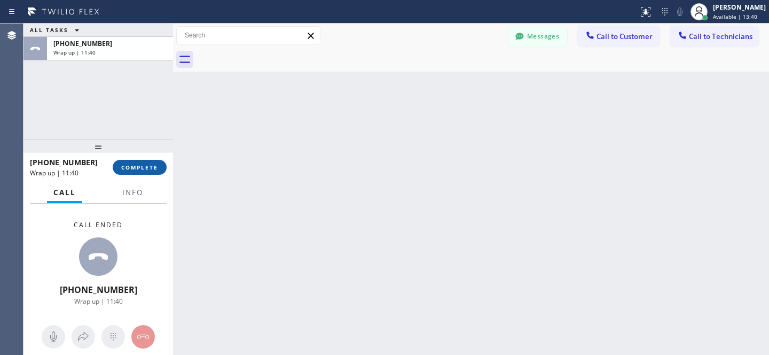
click at [151, 174] on button "COMPLETE" at bounding box center [140, 167] width 54 height 15
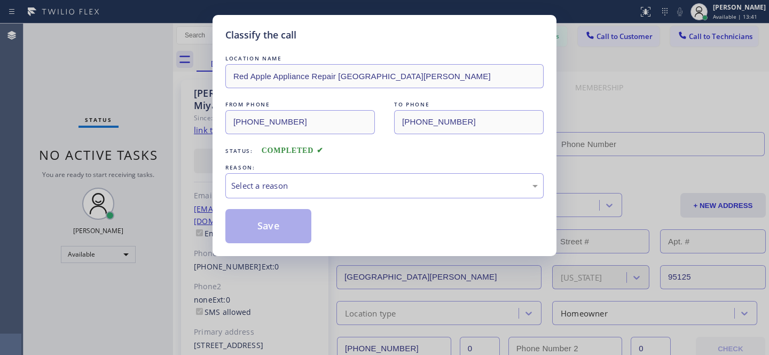
type input "[PHONE_NUMBER]"
click at [299, 186] on div "Select a reason" at bounding box center [384, 186] width 307 height 12
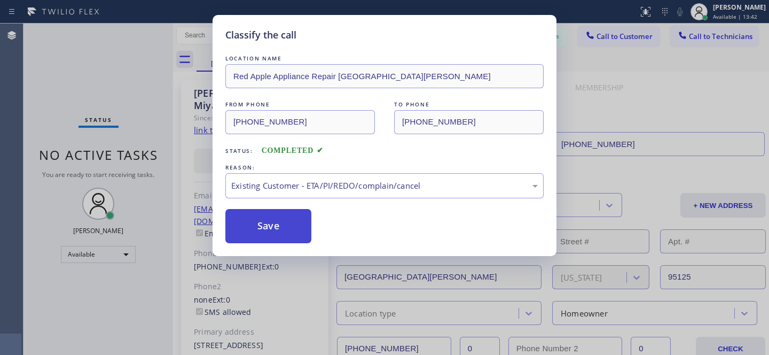
click at [275, 243] on button "Save" at bounding box center [268, 226] width 86 height 34
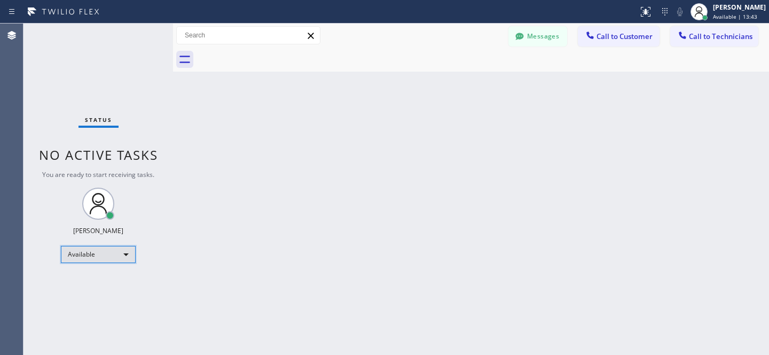
click at [95, 255] on div "Available" at bounding box center [98, 254] width 75 height 17
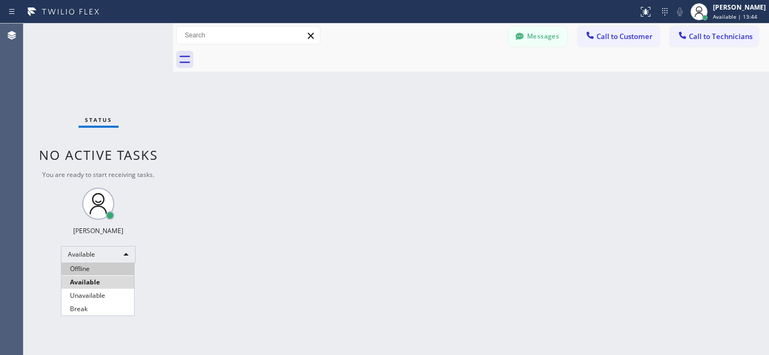
click at [90, 263] on li "Offline" at bounding box center [97, 268] width 73 height 13
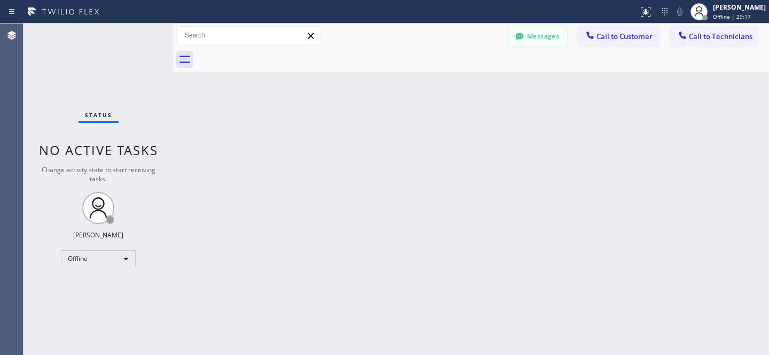
click at [565, 35] on button "Messages" at bounding box center [538, 36] width 59 height 20
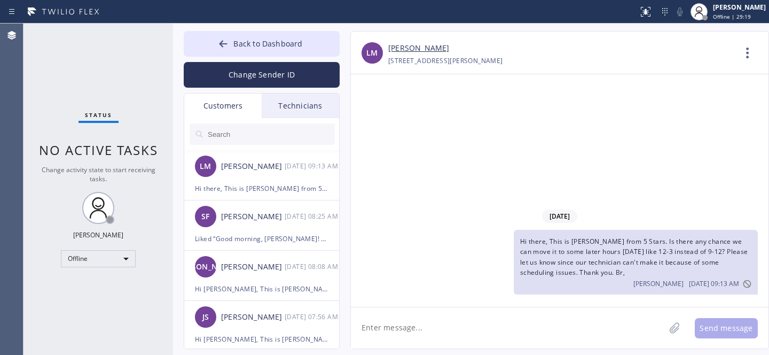
click at [298, 138] on input "text" at bounding box center [271, 133] width 128 height 21
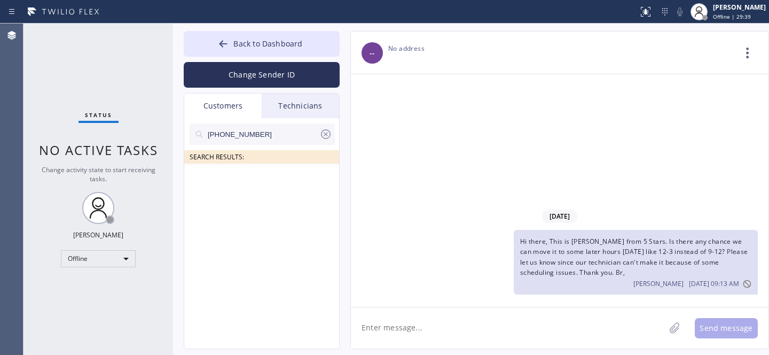
click at [209, 133] on input "(714) 747-7392" at bounding box center [263, 133] width 113 height 21
type input "(714) 747-7392"
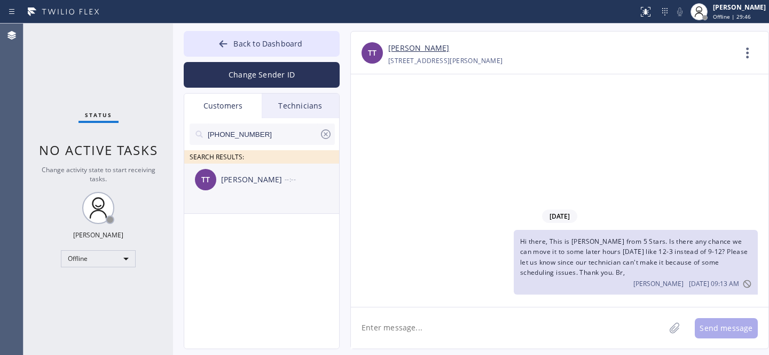
click at [251, 182] on div "Tom Thrasher" at bounding box center [253, 180] width 64 height 12
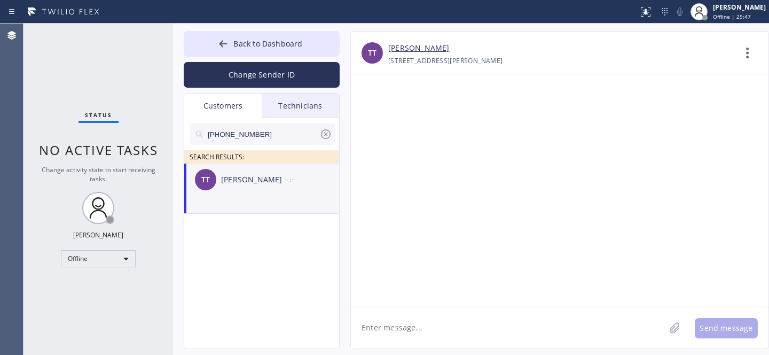
drag, startPoint x: 427, startPoint y: 323, endPoint x: 444, endPoint y: 322, distance: 17.1
click at [429, 324] on textarea at bounding box center [508, 327] width 314 height 41
click at [520, 326] on textarea "Hi Tom, This is Daniel from 5 Stars." at bounding box center [517, 327] width 333 height 41
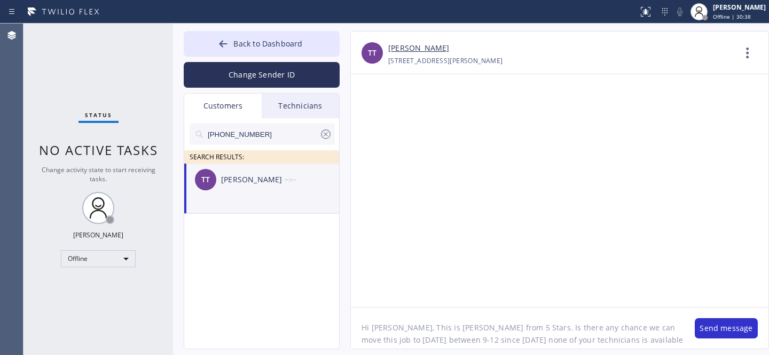
scroll to position [9, 0]
type textarea "Hi Tom, This is Daniel from 5 Stars. Is there any chance we can move this job t…"
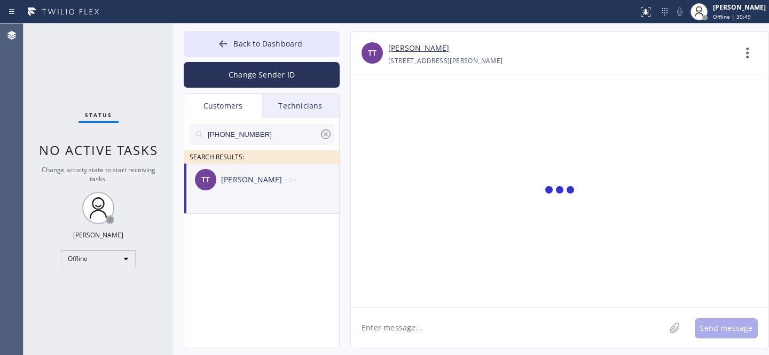
scroll to position [0, 0]
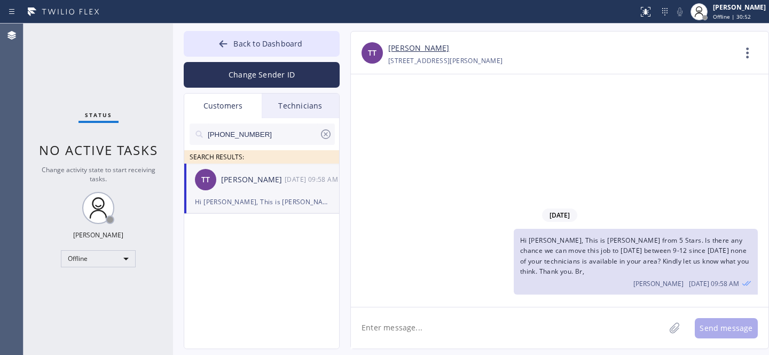
click at [326, 138] on icon at bounding box center [326, 134] width 10 height 10
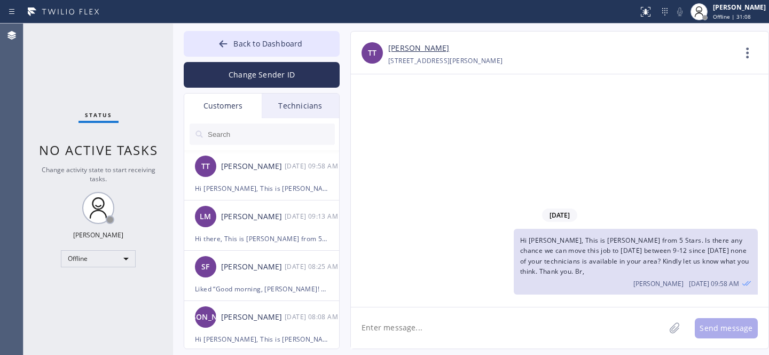
click at [221, 37] on button "Back to Dashboard" at bounding box center [262, 44] width 156 height 26
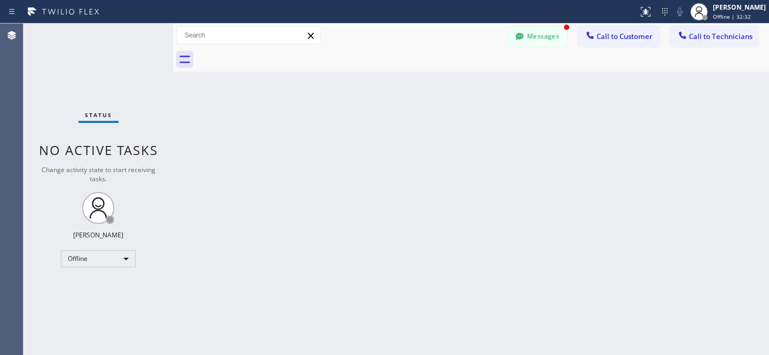
click at [543, 43] on button "Messages" at bounding box center [538, 36] width 59 height 20
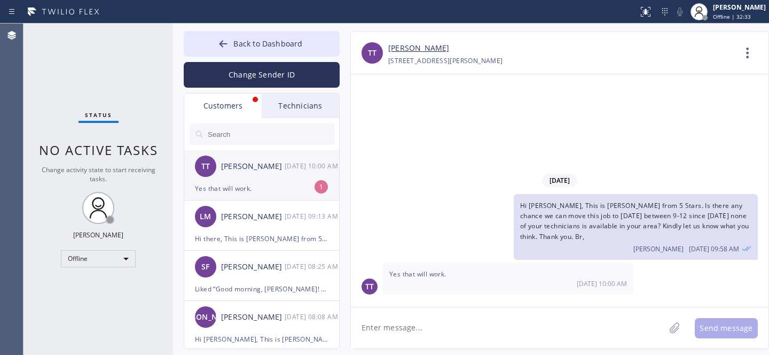
click at [236, 185] on div "Yes that will work." at bounding box center [262, 188] width 134 height 12
click at [398, 49] on link "Tom Thrasher" at bounding box center [418, 48] width 61 height 12
click at [253, 168] on div "Tom Thrasher" at bounding box center [253, 166] width 64 height 12
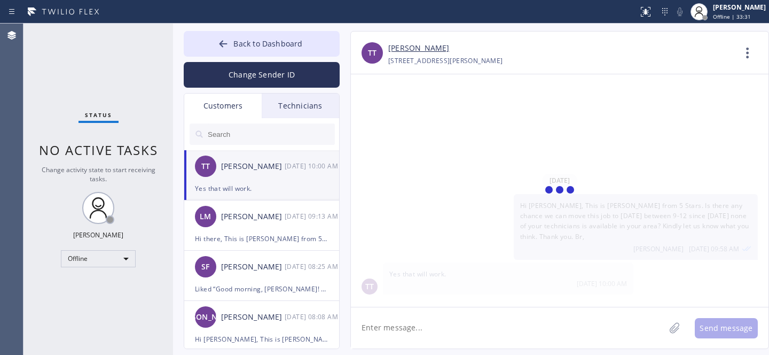
click at [423, 323] on textarea at bounding box center [508, 327] width 314 height 41
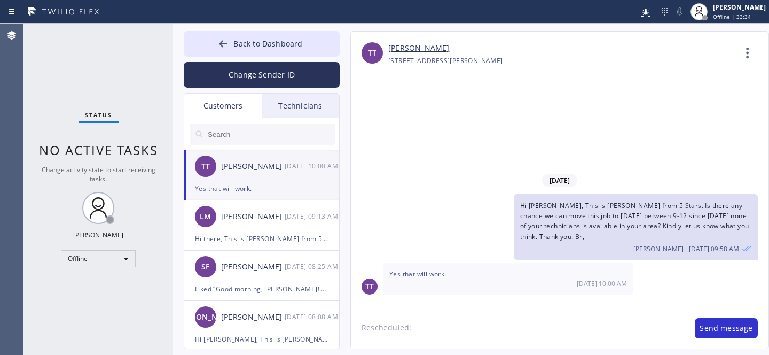
paste textarea "09/16/2025 9am - 12pm"
click at [460, 330] on textarea "Rescheduled: 09/16/2025 9am - 12pm. Thank you." at bounding box center [517, 327] width 333 height 41
type textarea "Rescheduled: 09/16/2025 between 9am - 12pm. Thank you."
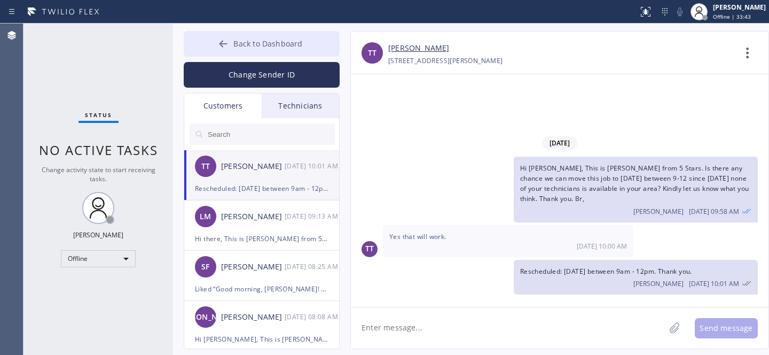
click at [244, 48] on span "Back to Dashboard" at bounding box center [268, 43] width 69 height 10
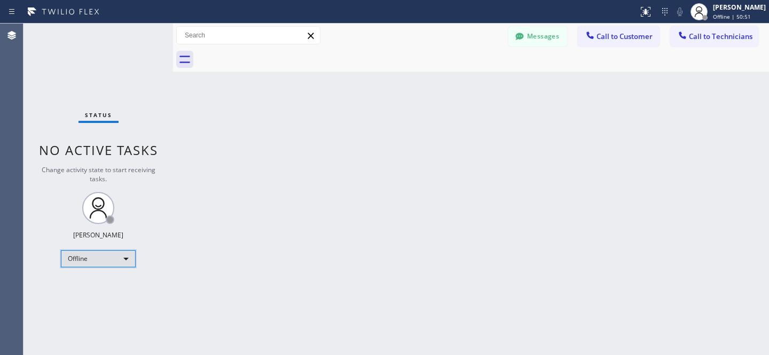
click at [95, 260] on div "Offline" at bounding box center [98, 258] width 75 height 17
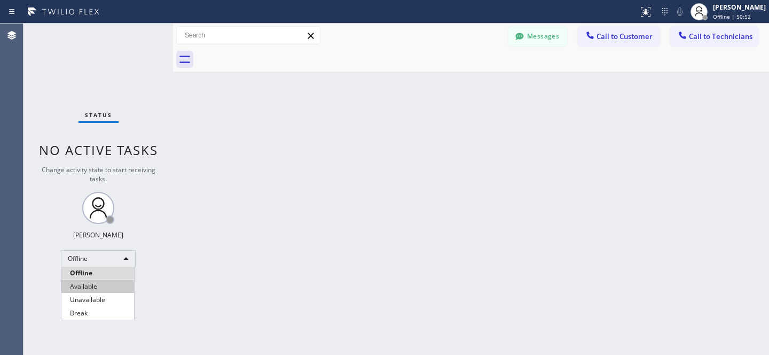
click at [95, 286] on li "Available" at bounding box center [97, 286] width 73 height 13
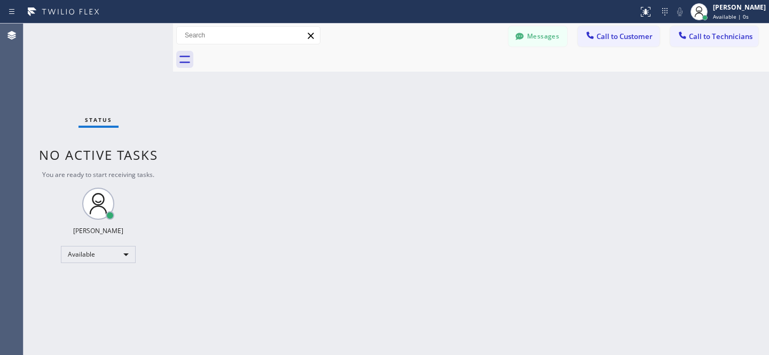
click at [715, 33] on span "Call to Technicians" at bounding box center [721, 37] width 64 height 10
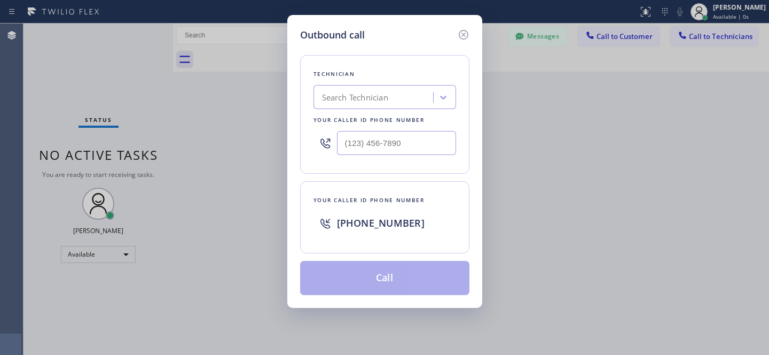
click at [380, 95] on div "Search Technician" at bounding box center [355, 97] width 66 height 12
type input "miami david"
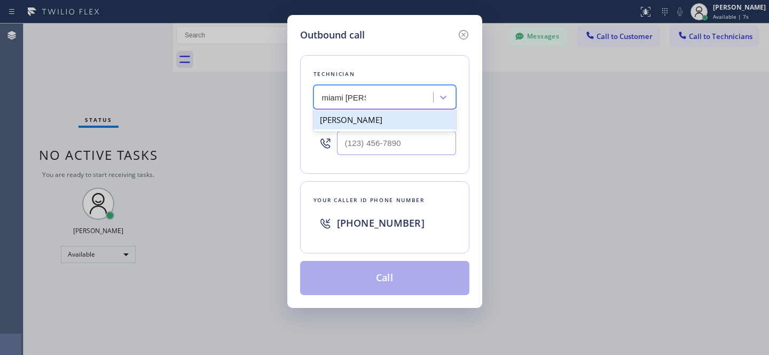
click at [357, 117] on div "David Zhivov" at bounding box center [385, 119] width 143 height 19
type input "(754) 777-0075"
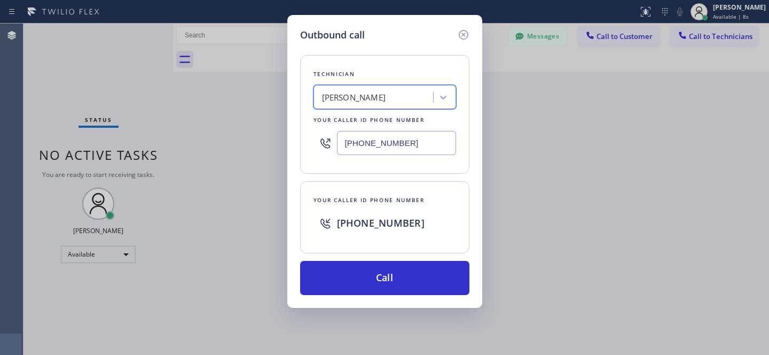
drag, startPoint x: 401, startPoint y: 270, endPoint x: 451, endPoint y: 301, distance: 58.6
click at [401, 270] on button "Call" at bounding box center [384, 278] width 169 height 34
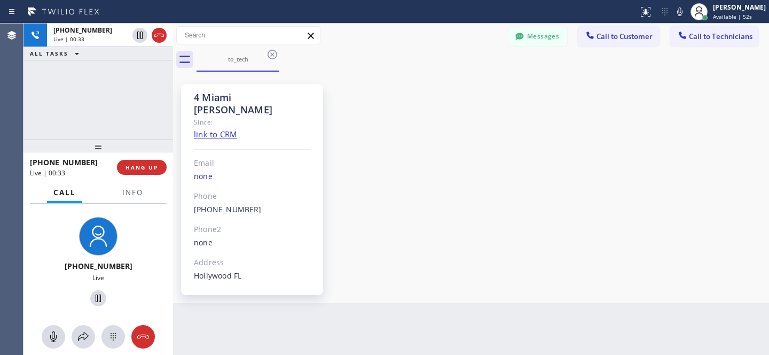
click at [452, 152] on div "4 Miami David Since: link to CRM Email none Phone (754) 777-0075 Outbound call …" at bounding box center [471, 187] width 591 height 226
click at [459, 178] on div "4 Miami David Since: link to CRM Email none Phone (754) 777-0075 Outbound call …" at bounding box center [471, 187] width 591 height 226
click at [148, 336] on icon at bounding box center [143, 336] width 13 height 13
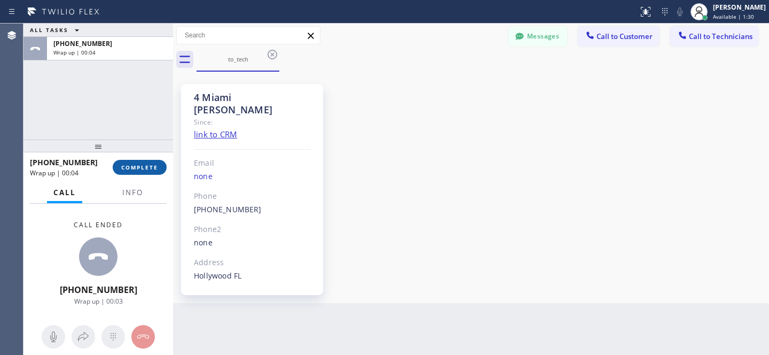
click at [149, 165] on span "COMPLETE" at bounding box center [139, 167] width 37 height 7
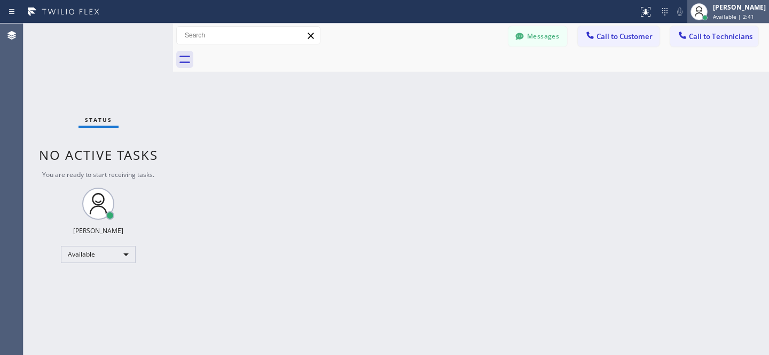
click at [713, 13] on span "Available | 2:41" at bounding box center [733, 16] width 41 height 7
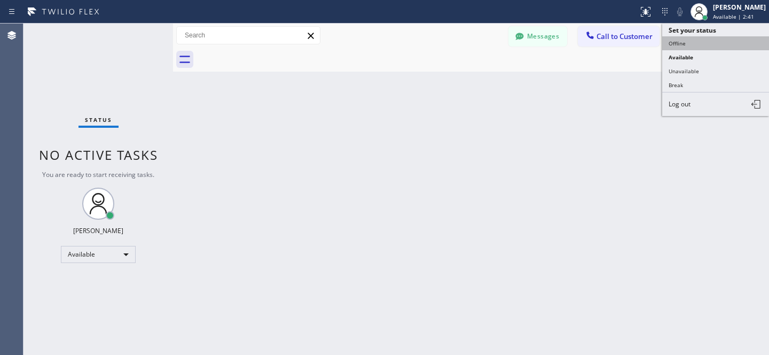
click at [680, 44] on button "Offline" at bounding box center [716, 43] width 107 height 14
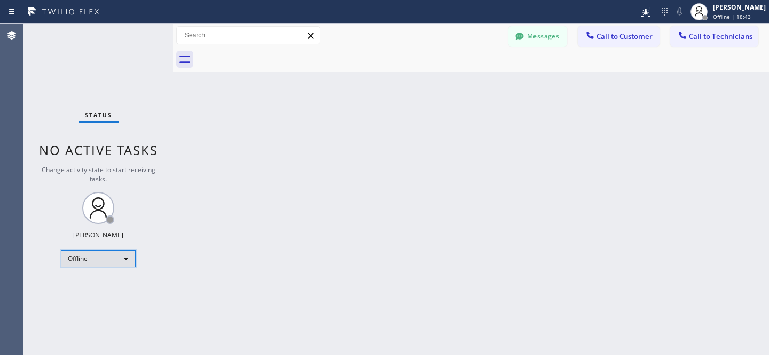
click at [91, 253] on div "Offline" at bounding box center [98, 258] width 75 height 17
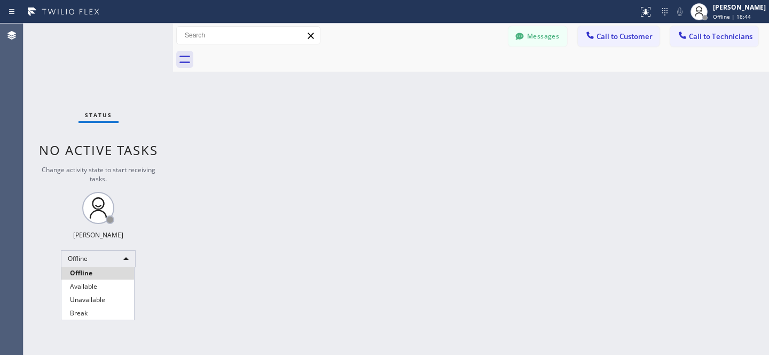
click at [94, 287] on li "Available" at bounding box center [97, 286] width 73 height 13
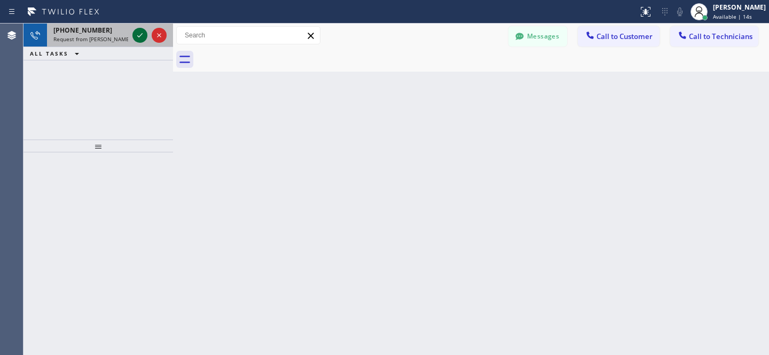
click at [140, 36] on icon at bounding box center [139, 35] width 5 height 4
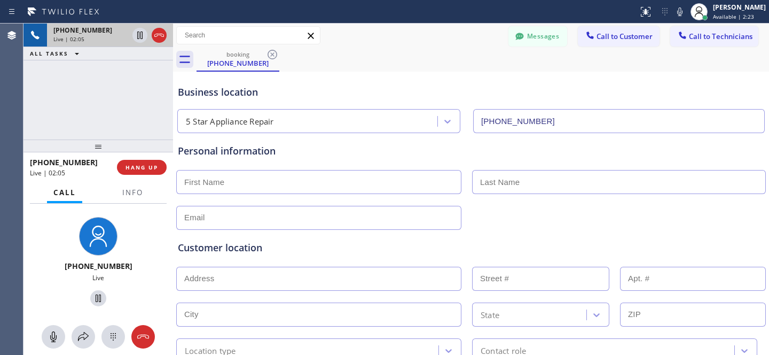
click at [53, 162] on span "+16197704400" at bounding box center [64, 162] width 68 height 10
copy span "16197704400"
click at [531, 35] on button "Messages" at bounding box center [538, 36] width 59 height 20
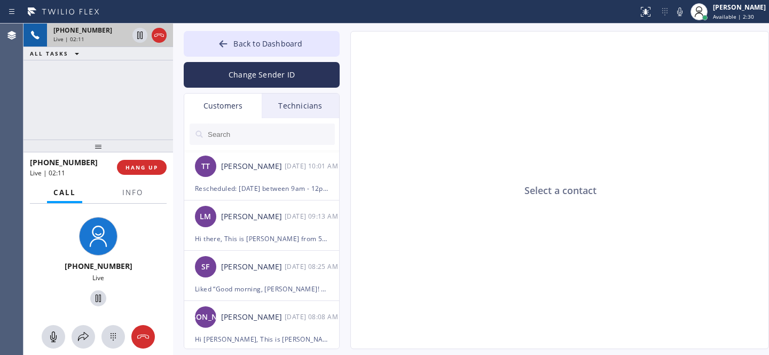
click at [295, 106] on div "Technicians" at bounding box center [300, 106] width 77 height 25
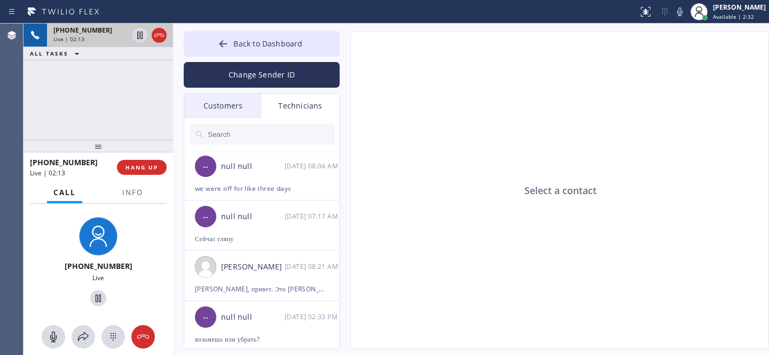
click at [260, 137] on input "text" at bounding box center [271, 133] width 128 height 21
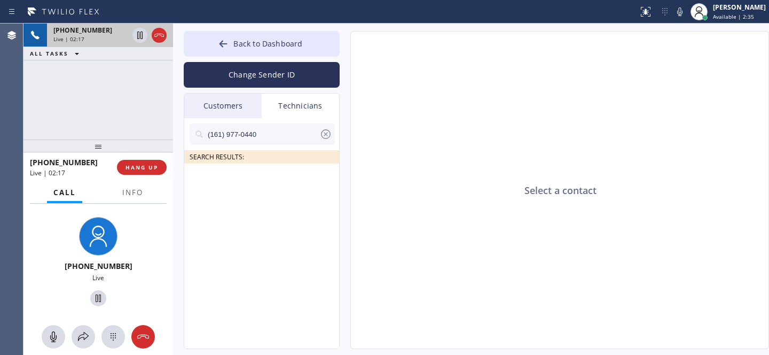
click at [212, 137] on input "(161) 977-0440" at bounding box center [263, 133] width 113 height 21
type input "(161) 977-0440"
click at [324, 131] on icon at bounding box center [326, 134] width 13 height 13
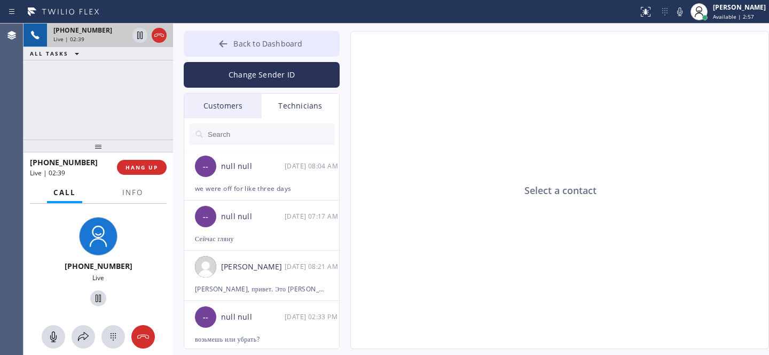
click at [228, 38] on icon at bounding box center [223, 43] width 11 height 11
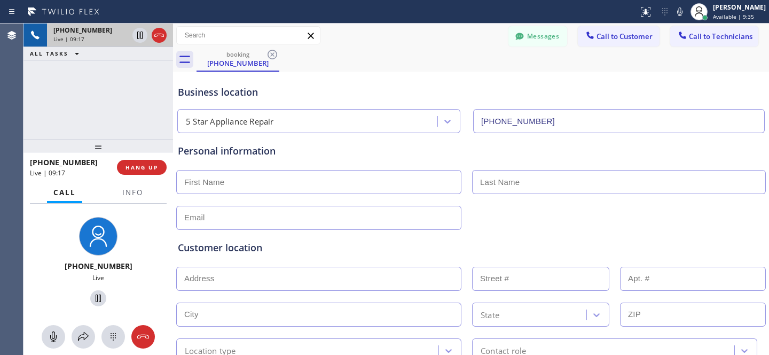
click at [388, 65] on div "booking (619) 770-4400" at bounding box center [483, 60] width 573 height 24
click at [387, 65] on div "booking (619) 770-4400" at bounding box center [483, 60] width 573 height 24
click at [145, 334] on icon at bounding box center [143, 336] width 12 height 4
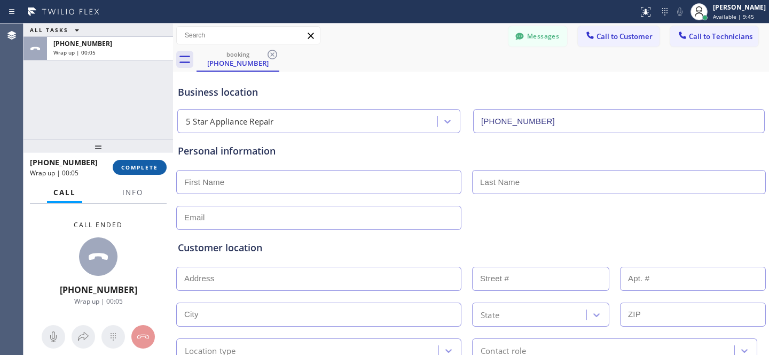
drag, startPoint x: 130, startPoint y: 173, endPoint x: 144, endPoint y: 174, distance: 14.5
click at [130, 173] on button "COMPLETE" at bounding box center [140, 167] width 54 height 15
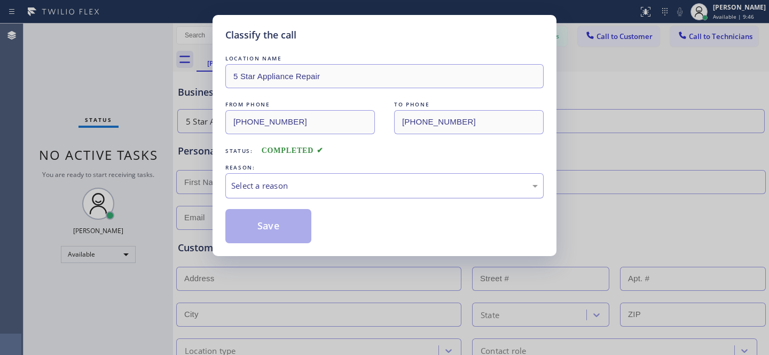
click at [357, 189] on div "Select a reason" at bounding box center [384, 186] width 307 height 12
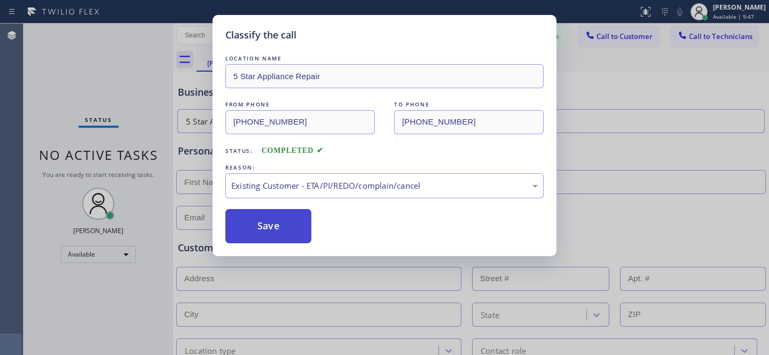
click at [291, 236] on button "Save" at bounding box center [268, 226] width 86 height 34
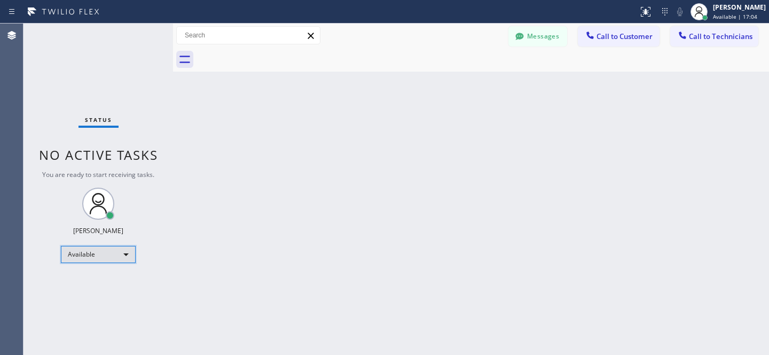
click at [100, 253] on div "Available" at bounding box center [98, 254] width 75 height 17
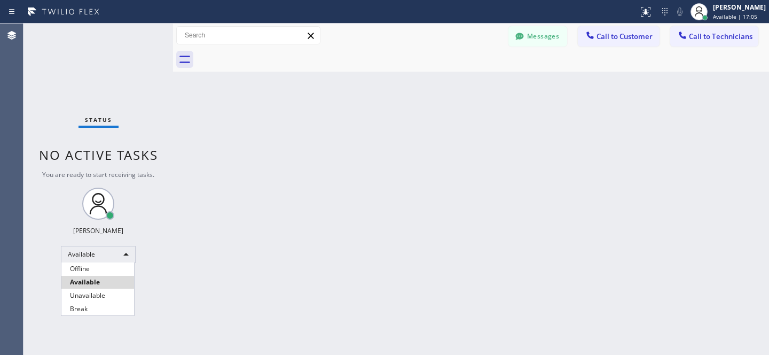
drag, startPoint x: 97, startPoint y: 266, endPoint x: 194, endPoint y: 217, distance: 109.0
click at [96, 266] on li "Offline" at bounding box center [97, 268] width 73 height 13
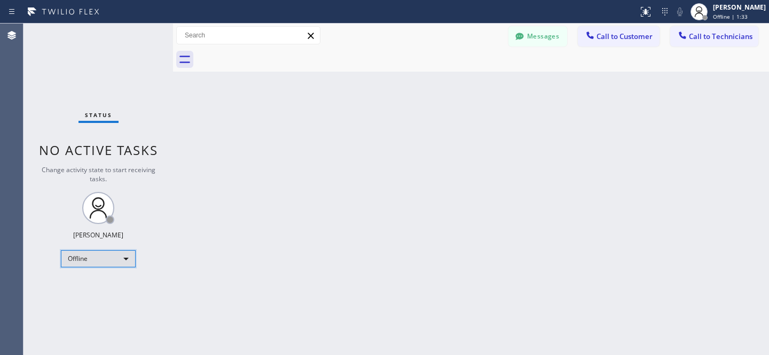
click at [107, 259] on div "Offline" at bounding box center [98, 258] width 75 height 17
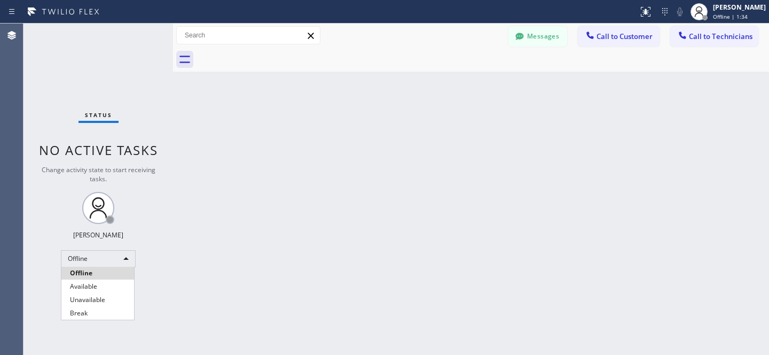
drag, startPoint x: 97, startPoint y: 287, endPoint x: 126, endPoint y: 278, distance: 30.6
click at [97, 287] on li "Available" at bounding box center [97, 286] width 73 height 13
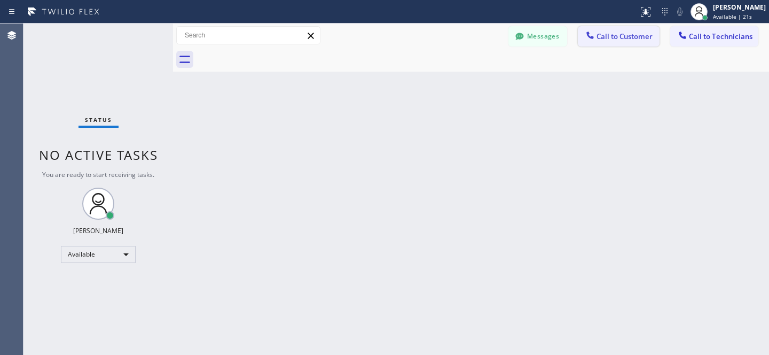
click at [613, 34] on span "Call to Customer" at bounding box center [625, 37] width 56 height 10
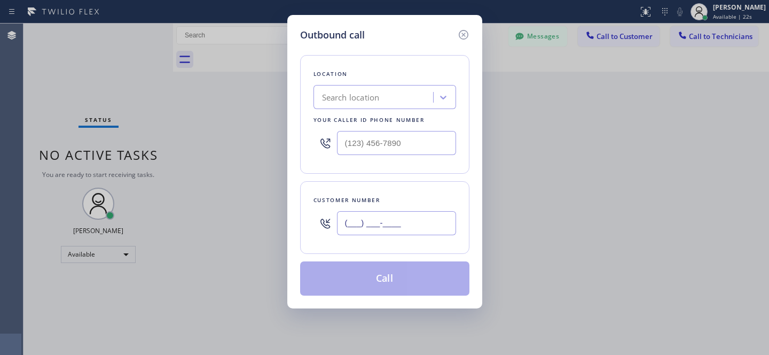
drag, startPoint x: 398, startPoint y: 231, endPoint x: 432, endPoint y: 222, distance: 35.2
click at [399, 231] on input "(___) ___-____" at bounding box center [396, 223] width 119 height 24
paste input "650) 799-5675"
type input "(650) 799-5675"
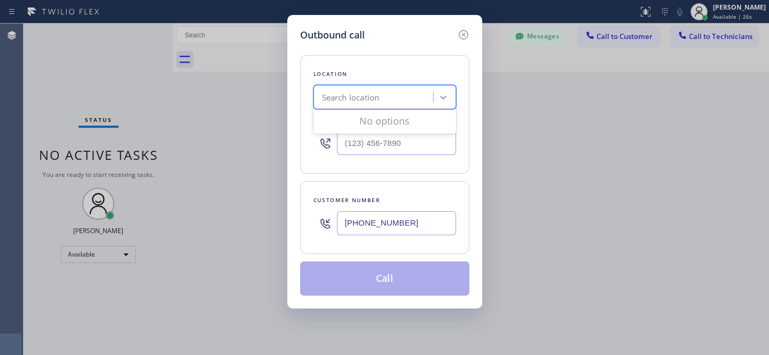
click at [389, 99] on div "Search location" at bounding box center [375, 97] width 116 height 19
paste input "Viking Repair Service"
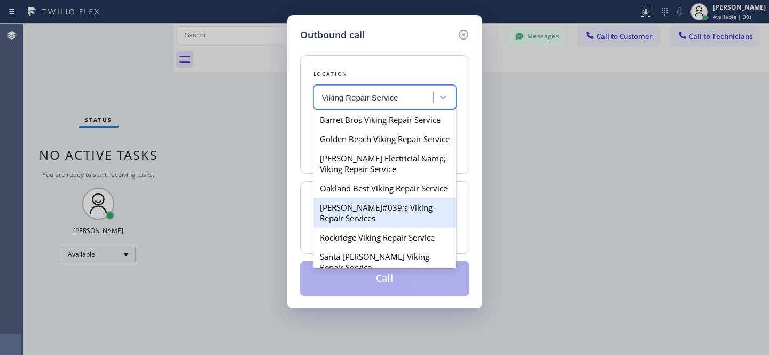
type input "Viking Repair Service"
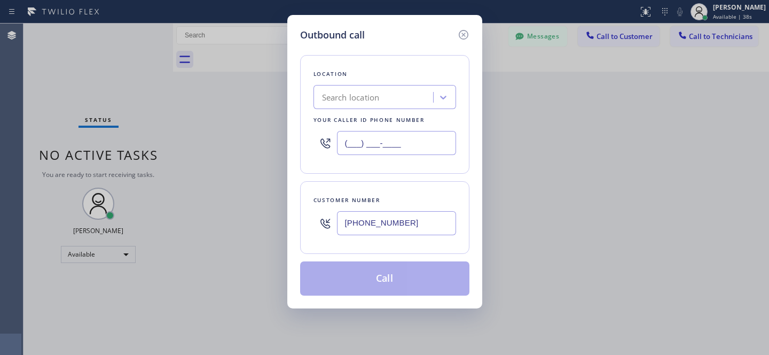
click at [401, 148] on input "(___) ___-____" at bounding box center [396, 143] width 119 height 24
paste input "855) 731-4952"
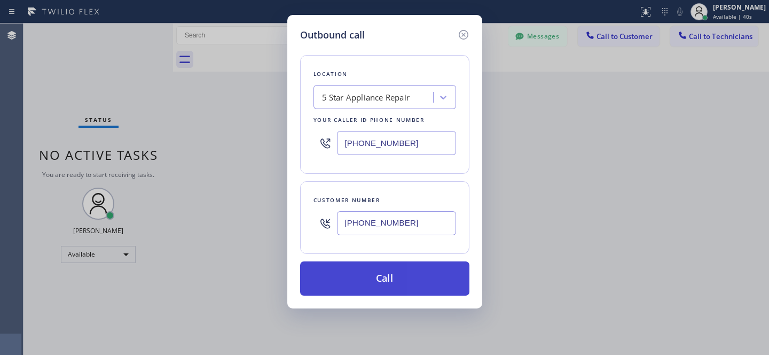
type input "[PHONE_NUMBER]"
click at [422, 288] on button "Call" at bounding box center [384, 278] width 169 height 34
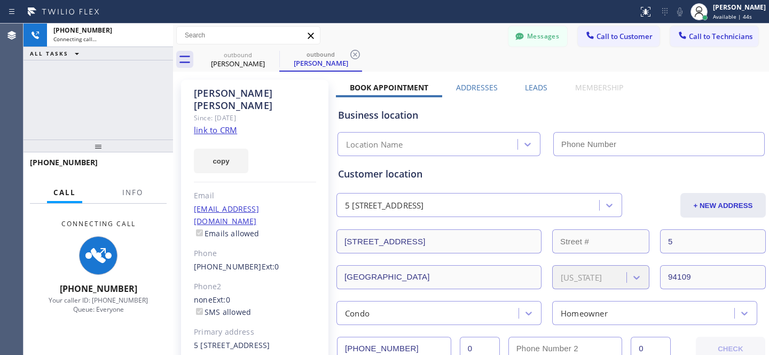
type input "[PHONE_NUMBER]"
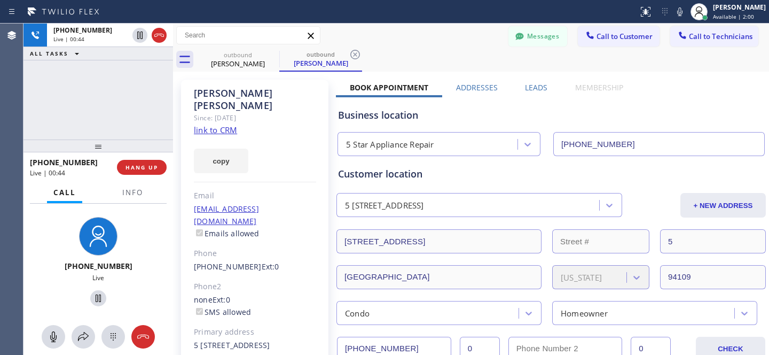
drag, startPoint x: 140, startPoint y: 166, endPoint x: 192, endPoint y: 159, distance: 52.8
click at [140, 165] on span "HANG UP" at bounding box center [142, 167] width 33 height 7
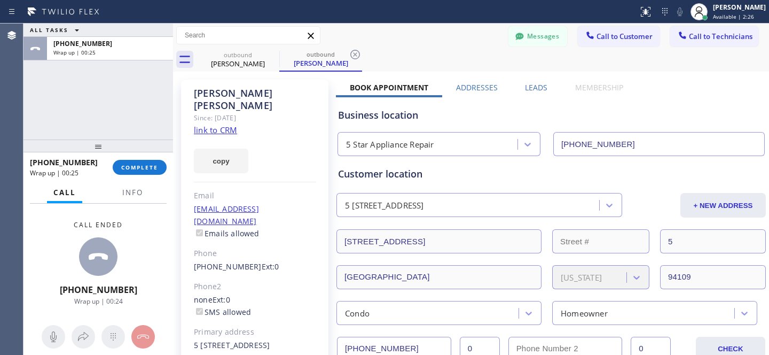
drag, startPoint x: 359, startPoint y: 53, endPoint x: 292, endPoint y: 56, distance: 66.3
click at [358, 53] on icon at bounding box center [355, 54] width 13 height 13
drag, startPoint x: 274, startPoint y: 53, endPoint x: 223, endPoint y: 103, distance: 70.3
click at [274, 53] on icon at bounding box center [272, 54] width 13 height 13
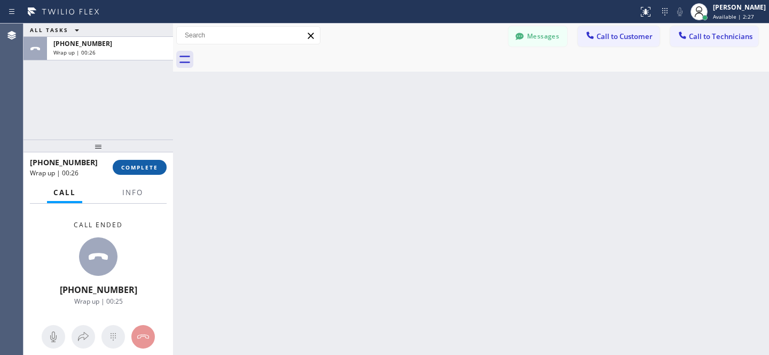
click at [148, 168] on span "COMPLETE" at bounding box center [139, 167] width 37 height 7
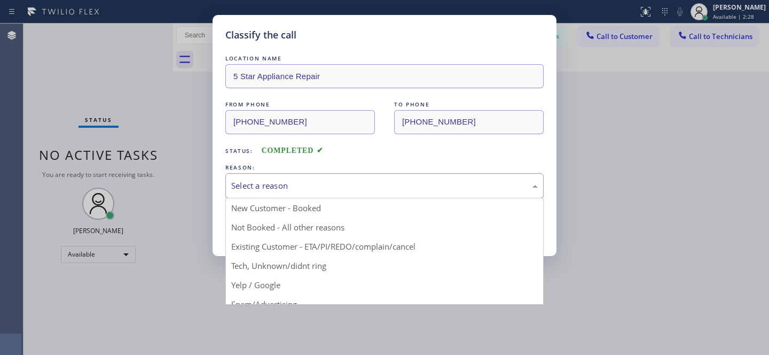
click at [285, 189] on div "Select a reason" at bounding box center [384, 186] width 307 height 12
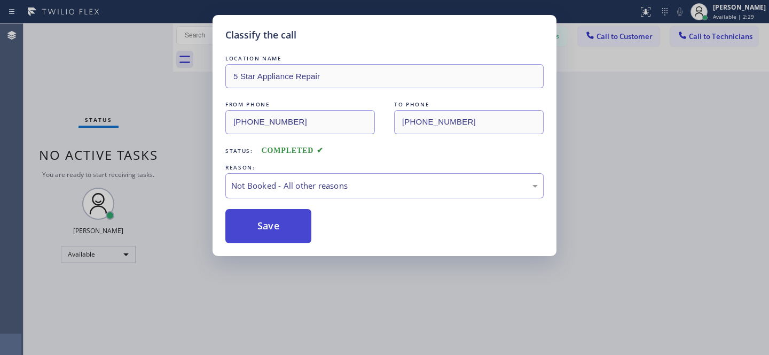
click at [274, 224] on button "Save" at bounding box center [268, 226] width 86 height 34
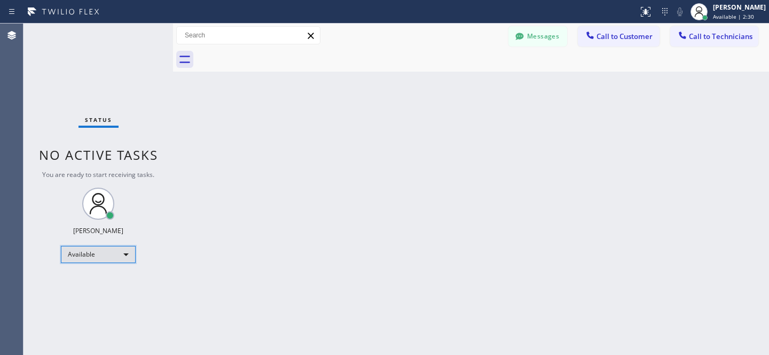
click at [94, 255] on div "Available" at bounding box center [98, 254] width 75 height 17
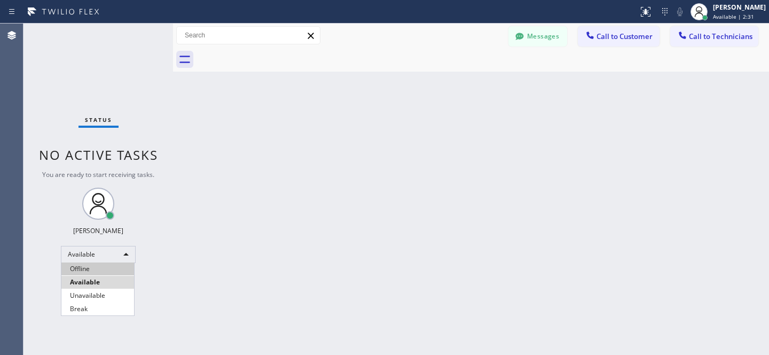
click at [99, 268] on li "Offline" at bounding box center [97, 268] width 73 height 13
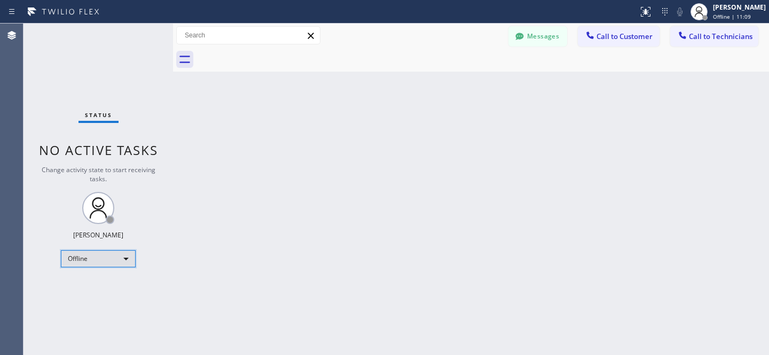
click at [99, 258] on div "Offline" at bounding box center [98, 258] width 75 height 17
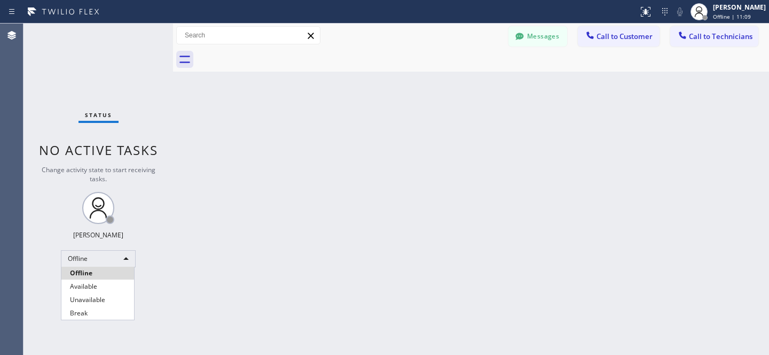
drag, startPoint x: 88, startPoint y: 285, endPoint x: 155, endPoint y: 283, distance: 67.4
click at [88, 285] on li "Available" at bounding box center [97, 286] width 73 height 13
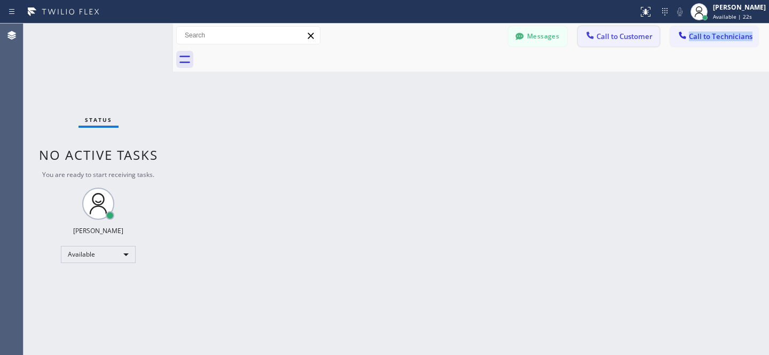
click at [650, 46] on div "Messages Call to Customer Call to Technicians Outbound call Location 5 Star App…" at bounding box center [471, 48] width 596 height 48
click at [628, 45] on button "Call to Customer" at bounding box center [619, 36] width 82 height 20
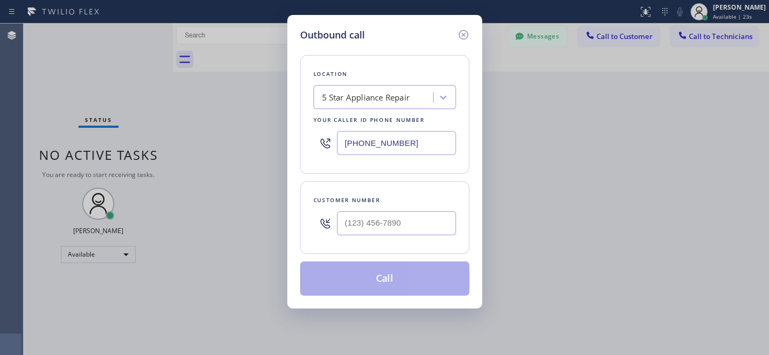
click at [386, 120] on div "Your caller id phone number" at bounding box center [385, 119] width 143 height 11
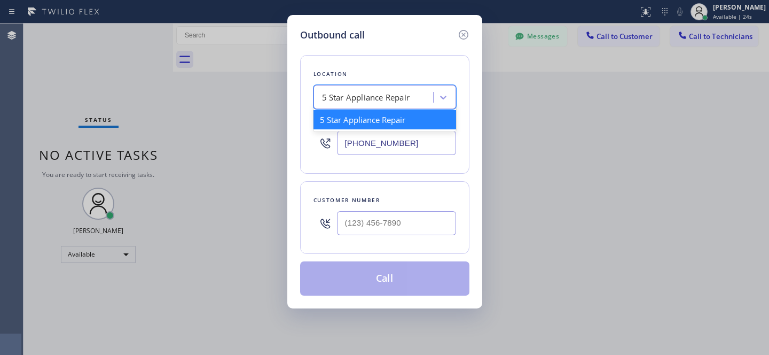
click at [385, 105] on div "5 Star Appliance Repair" at bounding box center [375, 97] width 116 height 19
click at [380, 96] on div "5 Star Appliance Repair" at bounding box center [366, 97] width 88 height 12
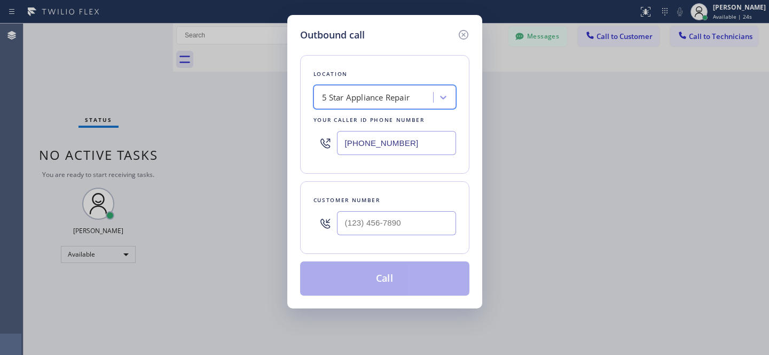
paste input "Most Honest Appliance Repair Mountlake Terrace"
type input "Most Honest Appliance Repair Mountlake Terrace"
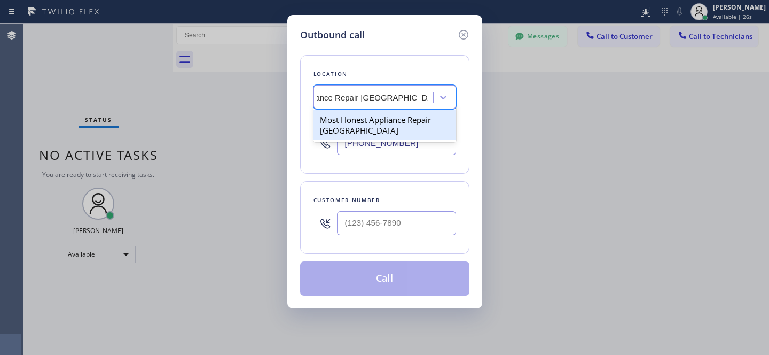
click at [357, 122] on div "Most Honest Appliance Repair Mountlake Terrace" at bounding box center [385, 125] width 143 height 30
type input "(425) 225-3535"
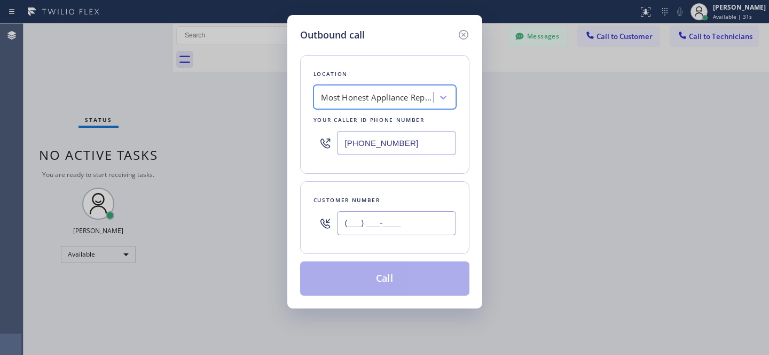
click at [403, 220] on input "(___) ___-____" at bounding box center [396, 223] width 119 height 24
paste input "206) 399-1858"
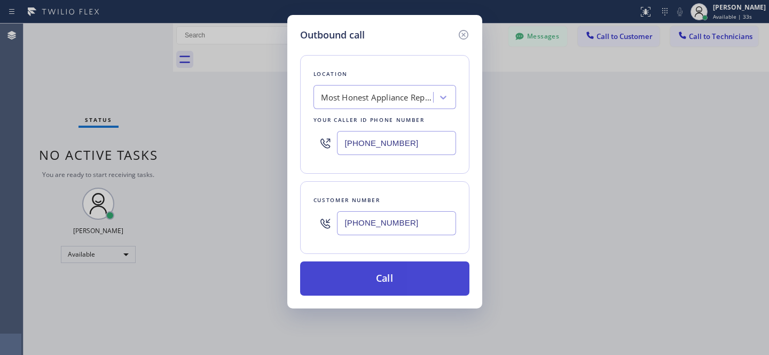
type input "(206) 399-1858"
click at [399, 274] on button "Call" at bounding box center [384, 278] width 169 height 34
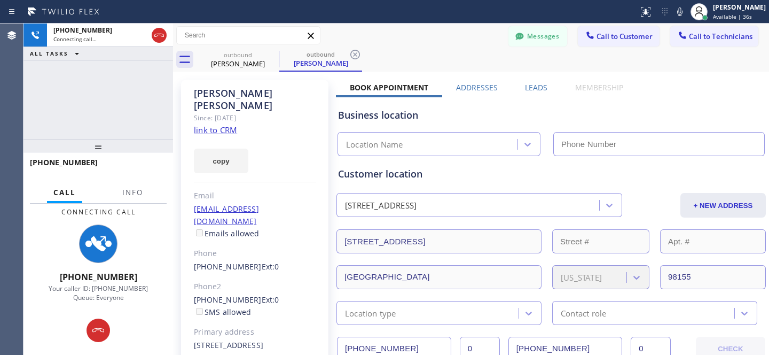
type input "(425) 225-3535"
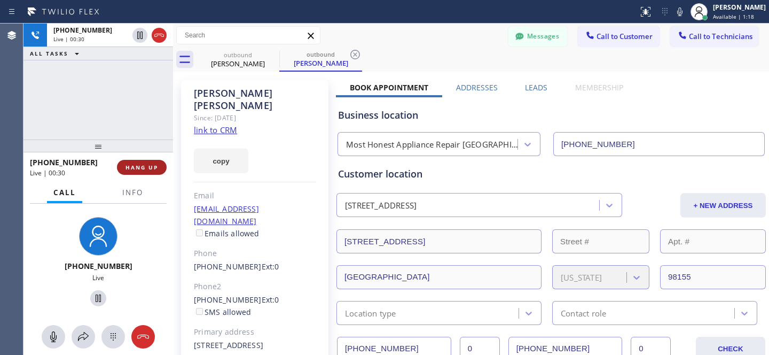
click at [158, 174] on button "HANG UP" at bounding box center [142, 167] width 50 height 15
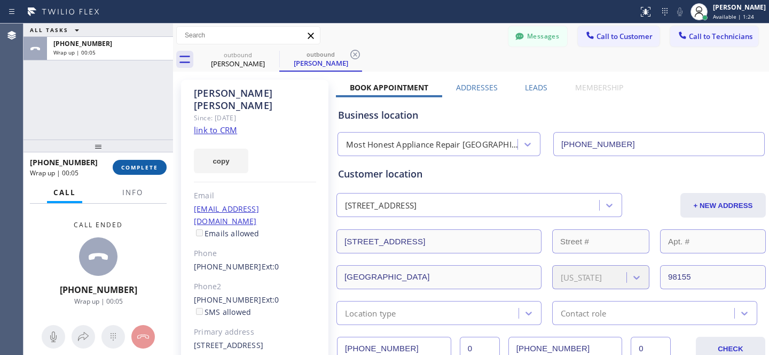
click at [161, 170] on button "COMPLETE" at bounding box center [140, 167] width 54 height 15
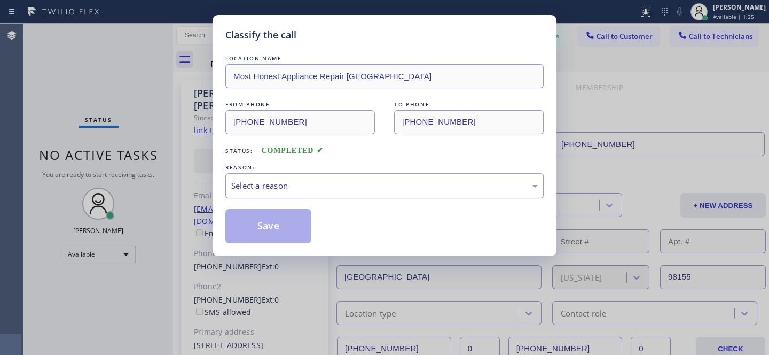
click at [295, 184] on div "Select a reason" at bounding box center [384, 186] width 307 height 12
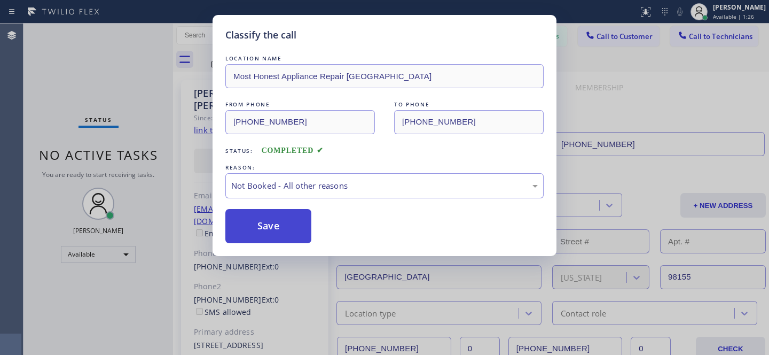
click at [270, 234] on button "Save" at bounding box center [268, 226] width 86 height 34
click at [88, 252] on div "Classify the call LOCATION NAME Most Honest Appliance Repair Mountlake Terrace …" at bounding box center [384, 177] width 769 height 355
click at [95, 253] on div "Classify the call LOCATION NAME Red Apple Appliance Repair San Jose FROM PHONE …" at bounding box center [397, 189] width 746 height 331
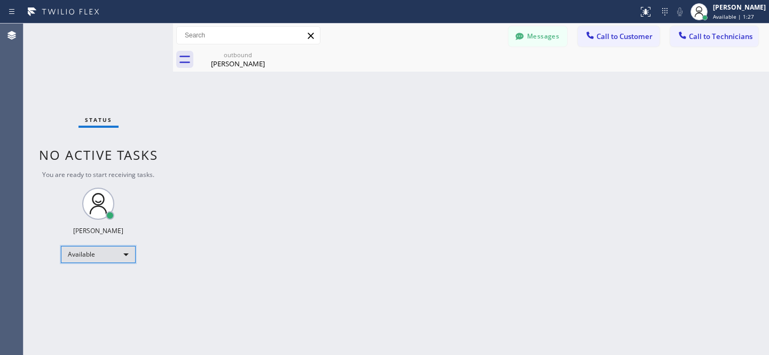
click at [93, 254] on div "Available" at bounding box center [98, 254] width 75 height 17
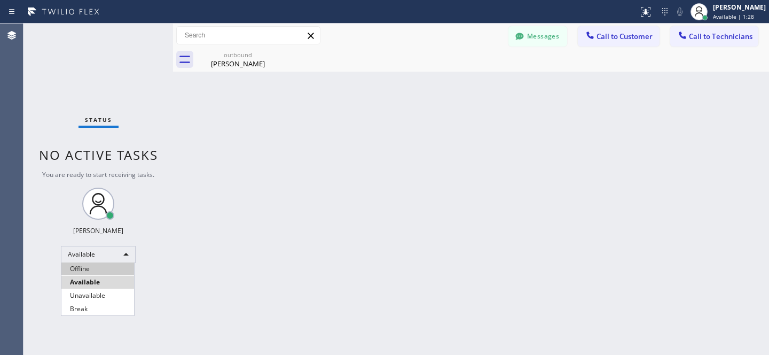
click at [101, 271] on li "Offline" at bounding box center [97, 268] width 73 height 13
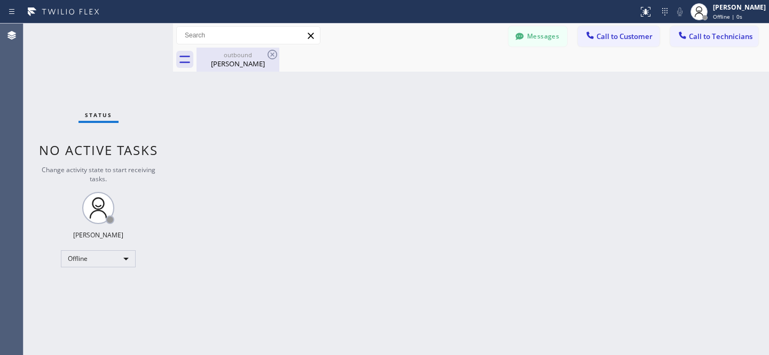
drag, startPoint x: 238, startPoint y: 60, endPoint x: 263, endPoint y: 59, distance: 25.7
click at [239, 61] on div "Joanne Meyer" at bounding box center [238, 64] width 81 height 10
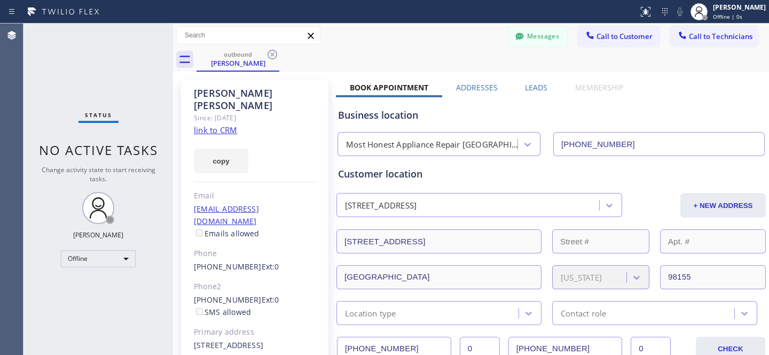
click at [270, 55] on icon at bounding box center [272, 54] width 13 height 13
